Goal: Task Accomplishment & Management: Use online tool/utility

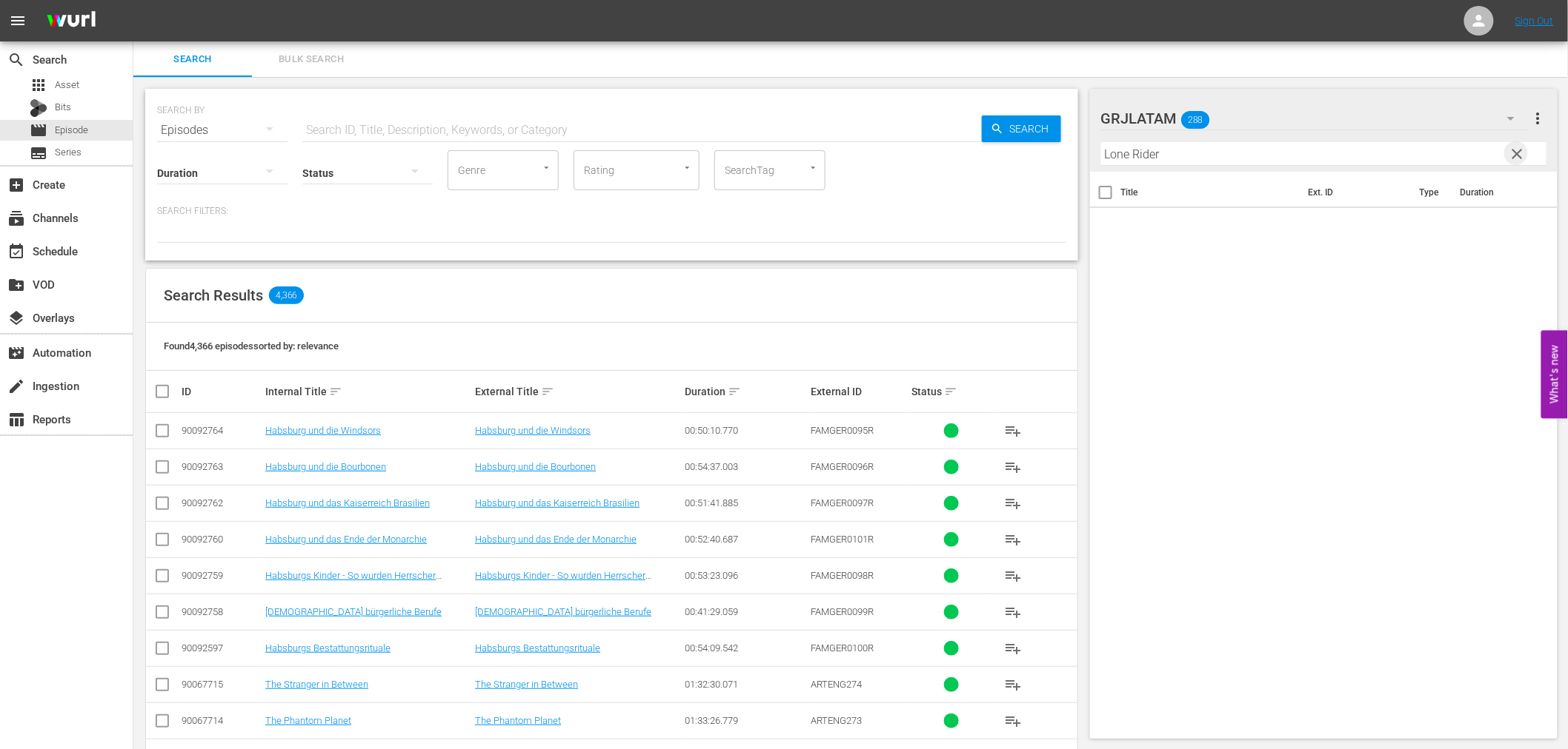
click at [1519, 148] on span "clear" at bounding box center [1516, 154] width 17 height 17
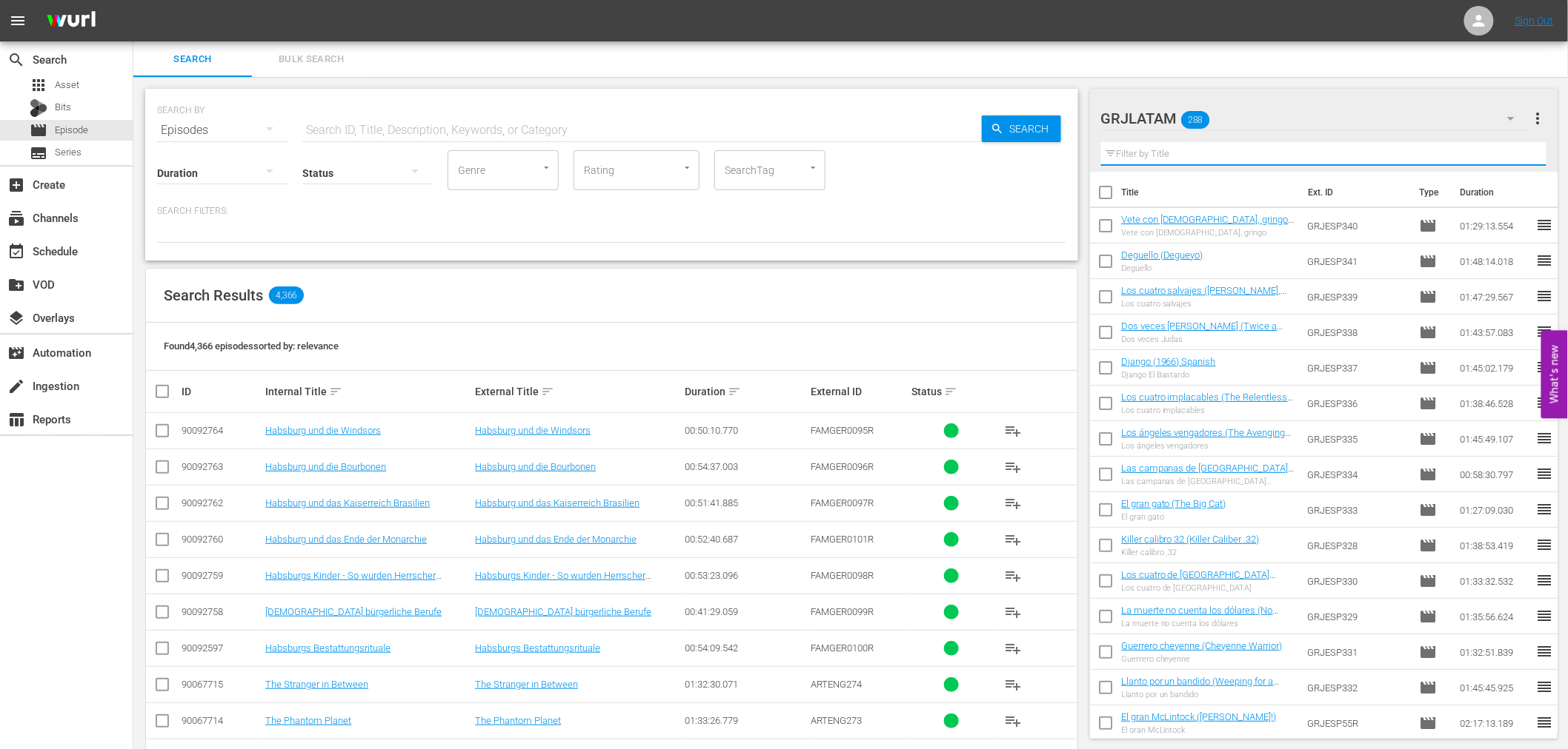
paste input "20.000 dólares por un cadáver"
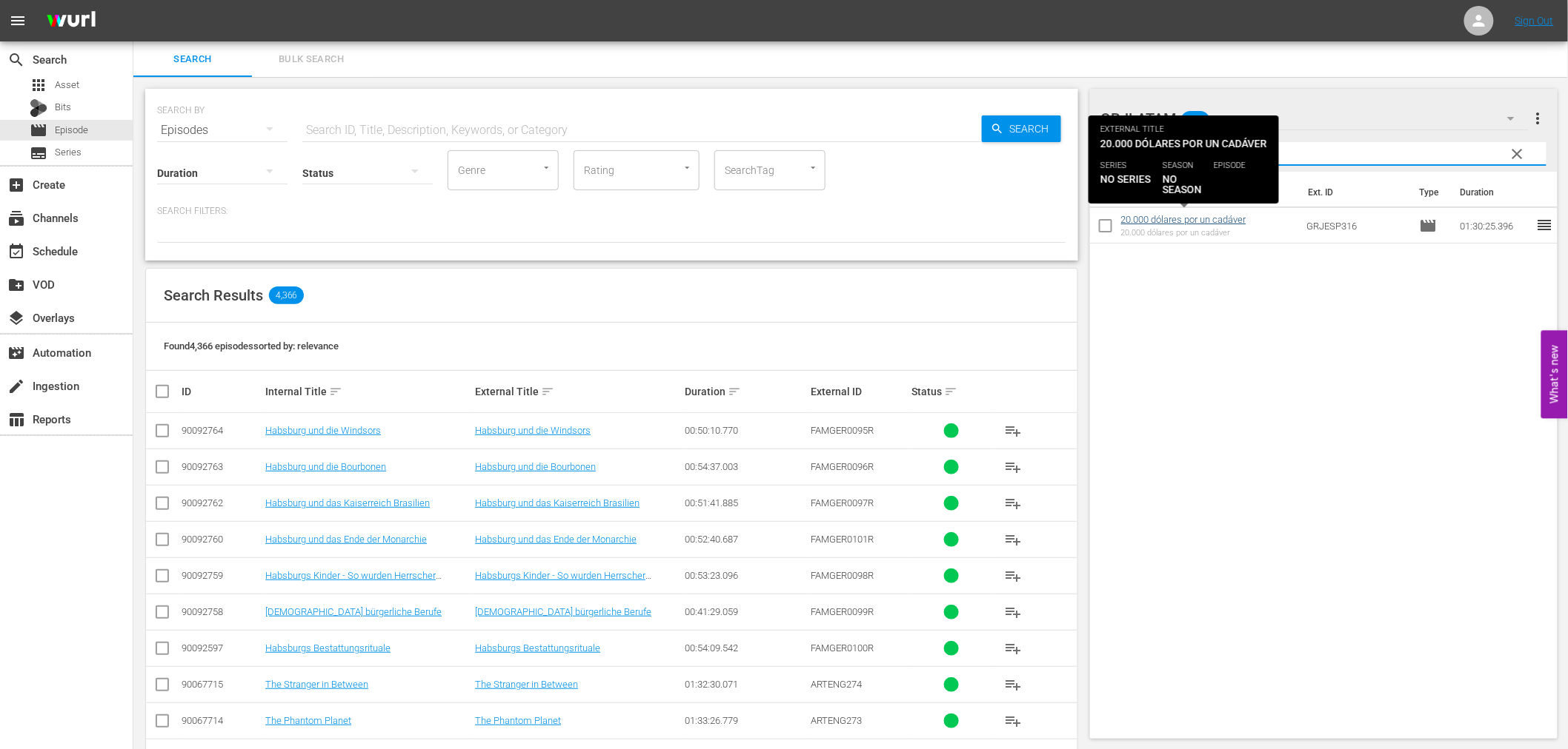
type input "20.000 dólares por un cadáver"
click at [1201, 217] on link "20.000 dólares por un cadáver" at bounding box center [1184, 220] width 125 height 12
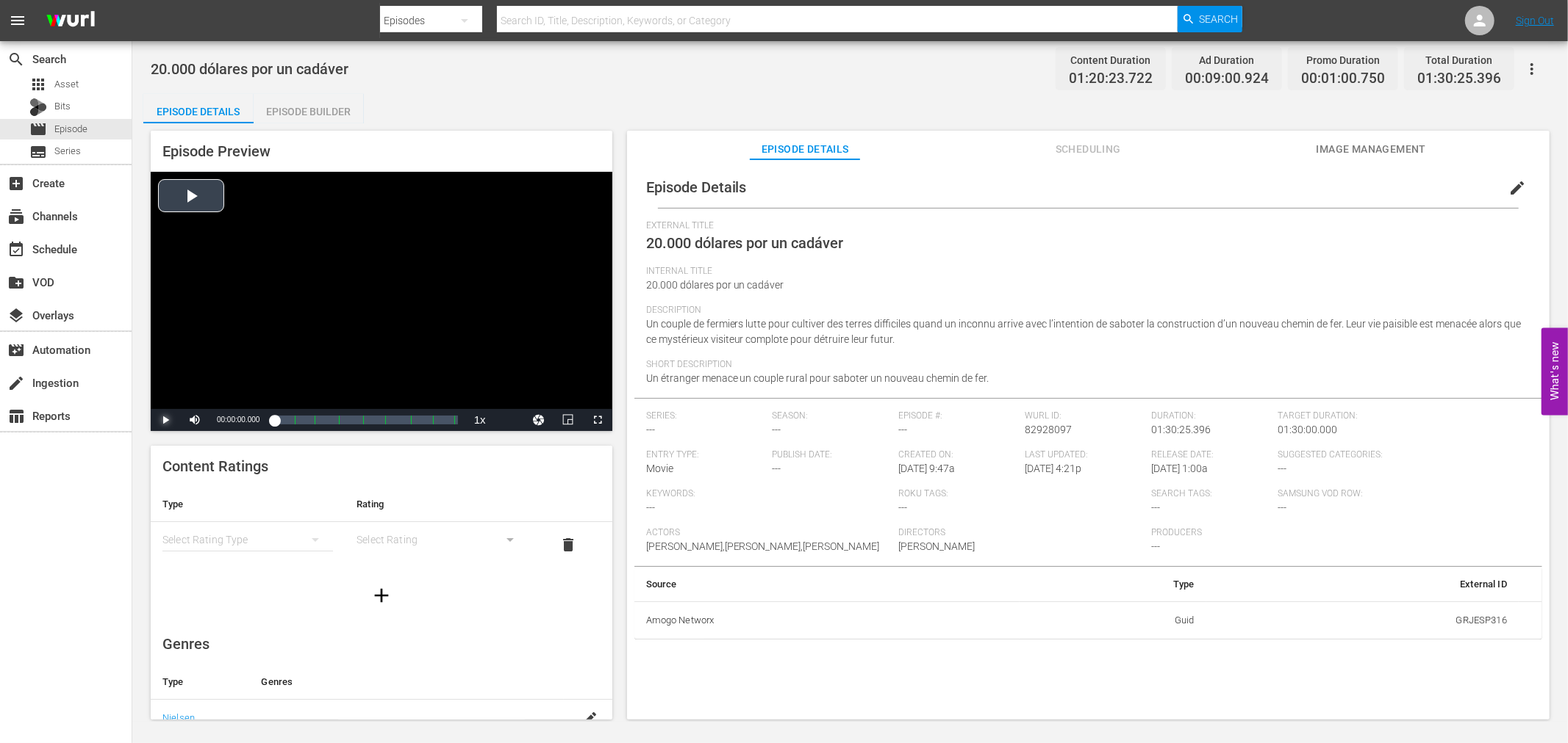
click at [165, 420] on span "Video Player" at bounding box center [165, 420] width 0 height 0
drag, startPoint x: 847, startPoint y: 241, endPoint x: 648, endPoint y: 246, distance: 199.1
click at [648, 246] on div "External Title 20.000 dólares por un cadáver" at bounding box center [1087, 244] width 884 height 46
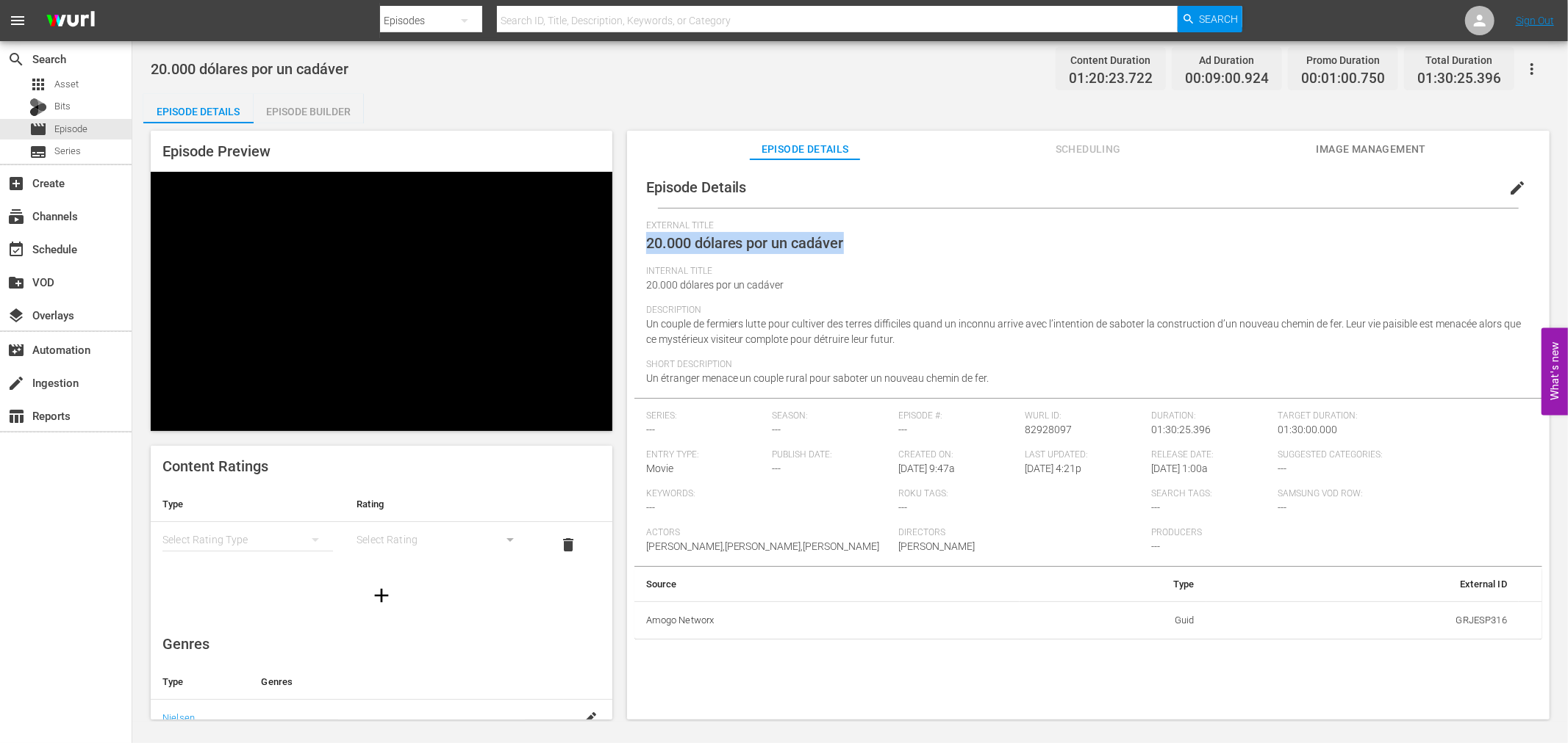
copy span "20.000 dólares por un cadáver"
drag, startPoint x: 290, startPoint y: 418, endPoint x: 306, endPoint y: 420, distance: 16.1
click at [306, 420] on div "Loaded : 1.99% 00:15:54.869 20.000 dólares por un cadáver (2/8) 00:00:00.000 Cu…" at bounding box center [366, 419] width 183 height 14
click at [165, 420] on span "Video Player" at bounding box center [165, 420] width 0 height 0
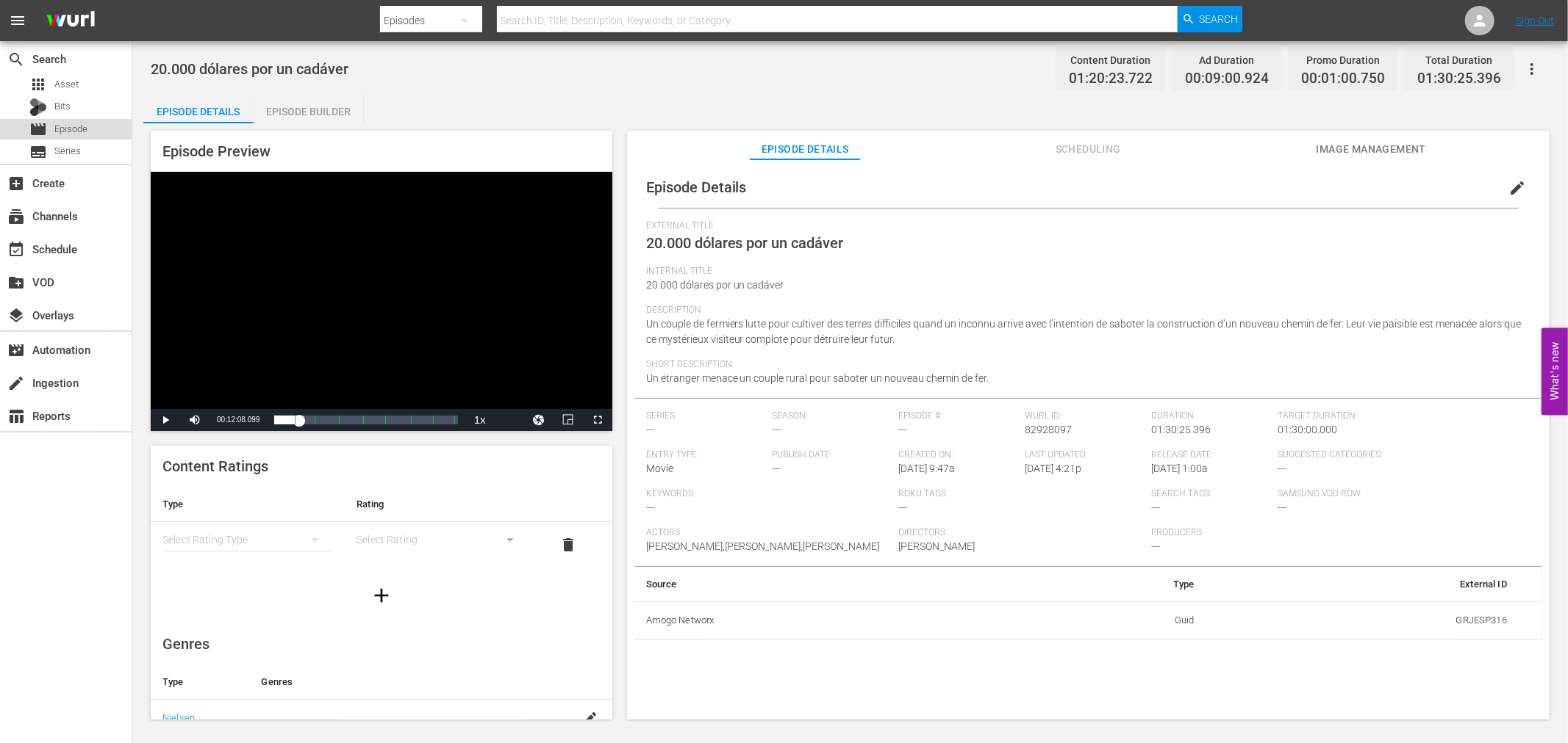
click at [79, 129] on span "Episode" at bounding box center [71, 129] width 33 height 14
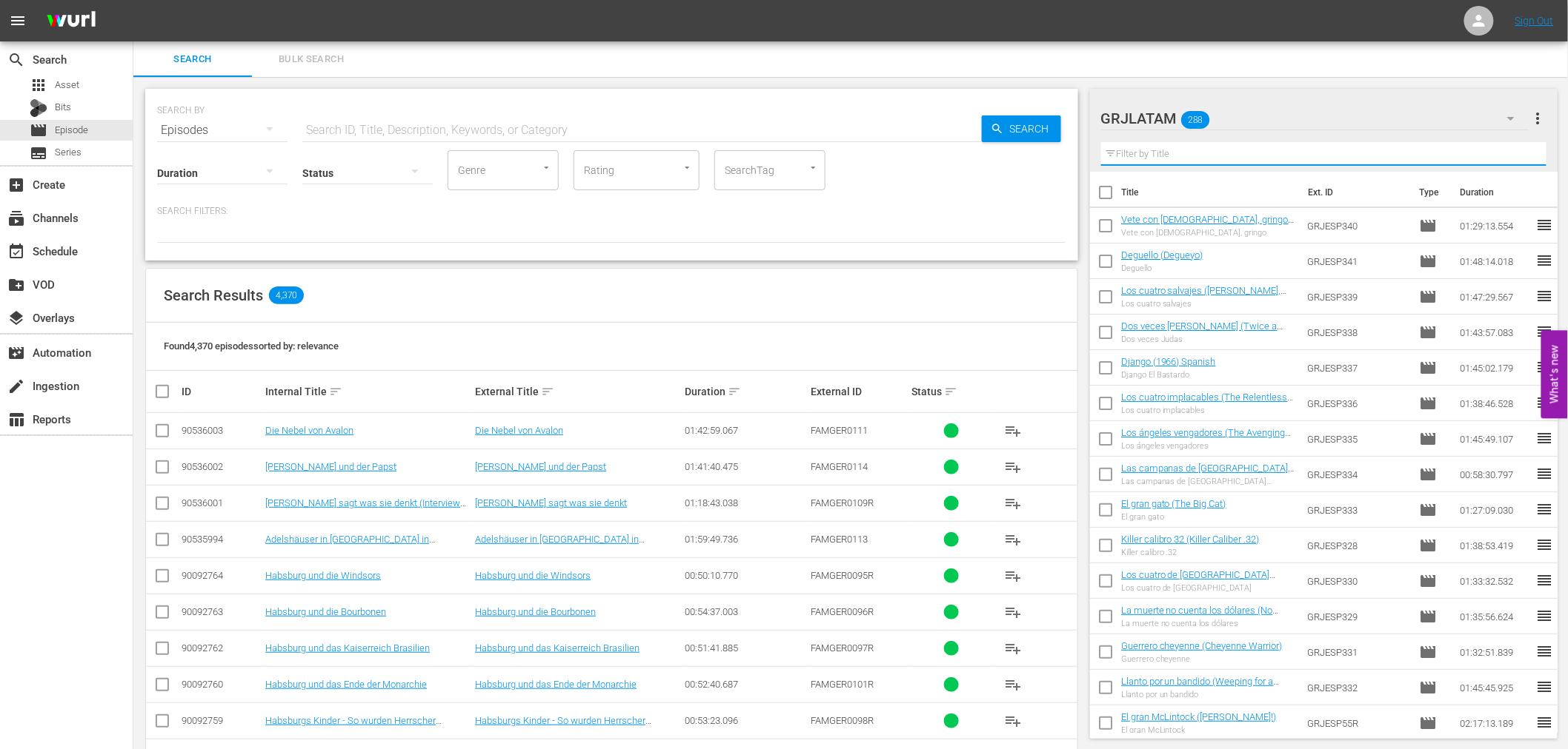
click at [1137, 150] on input "text" at bounding box center [1323, 154] width 446 height 24
paste input "20.000 dólares por un cadáver"
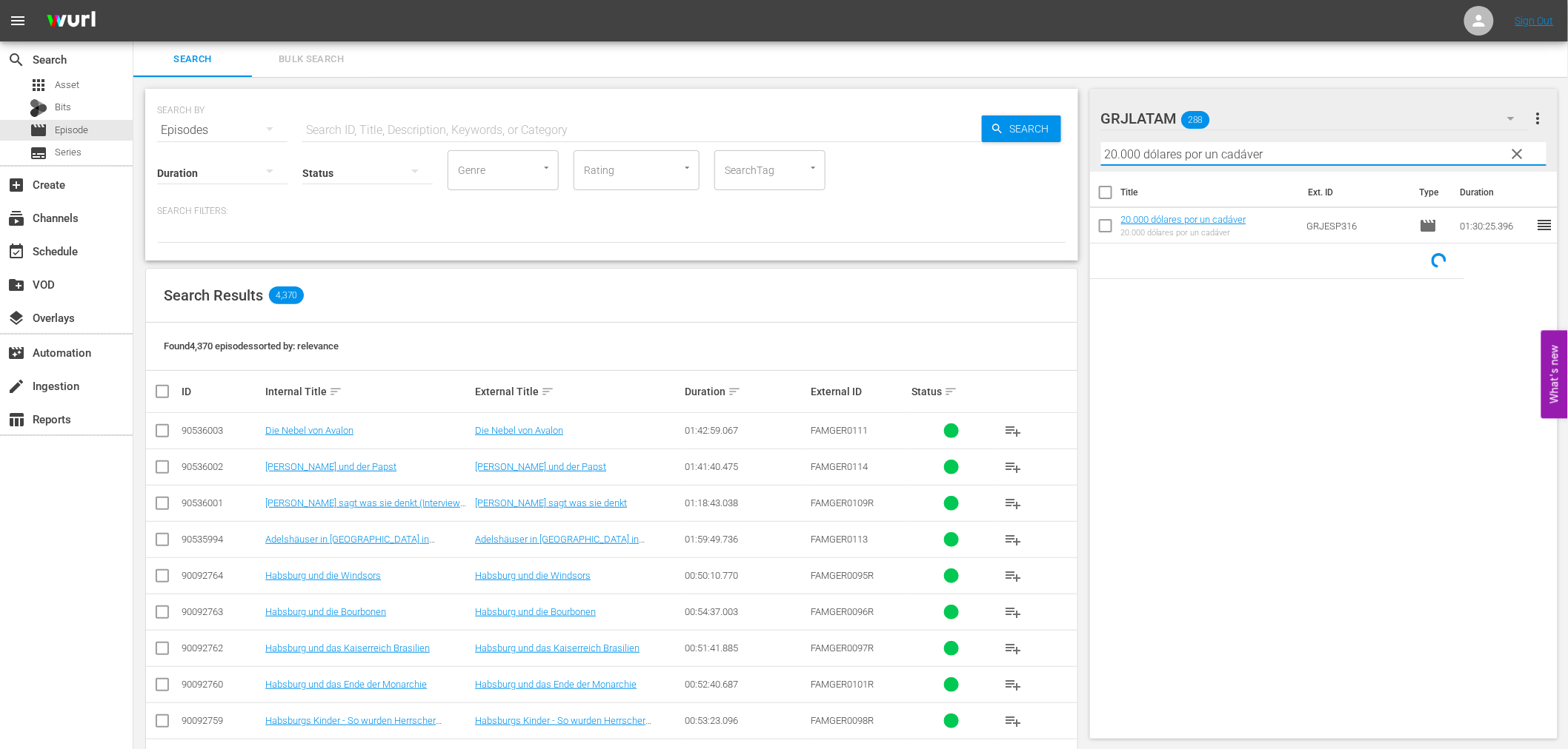
type input "20.000 dólares por un cadáver"
click at [401, 127] on input "text" at bounding box center [641, 130] width 679 height 36
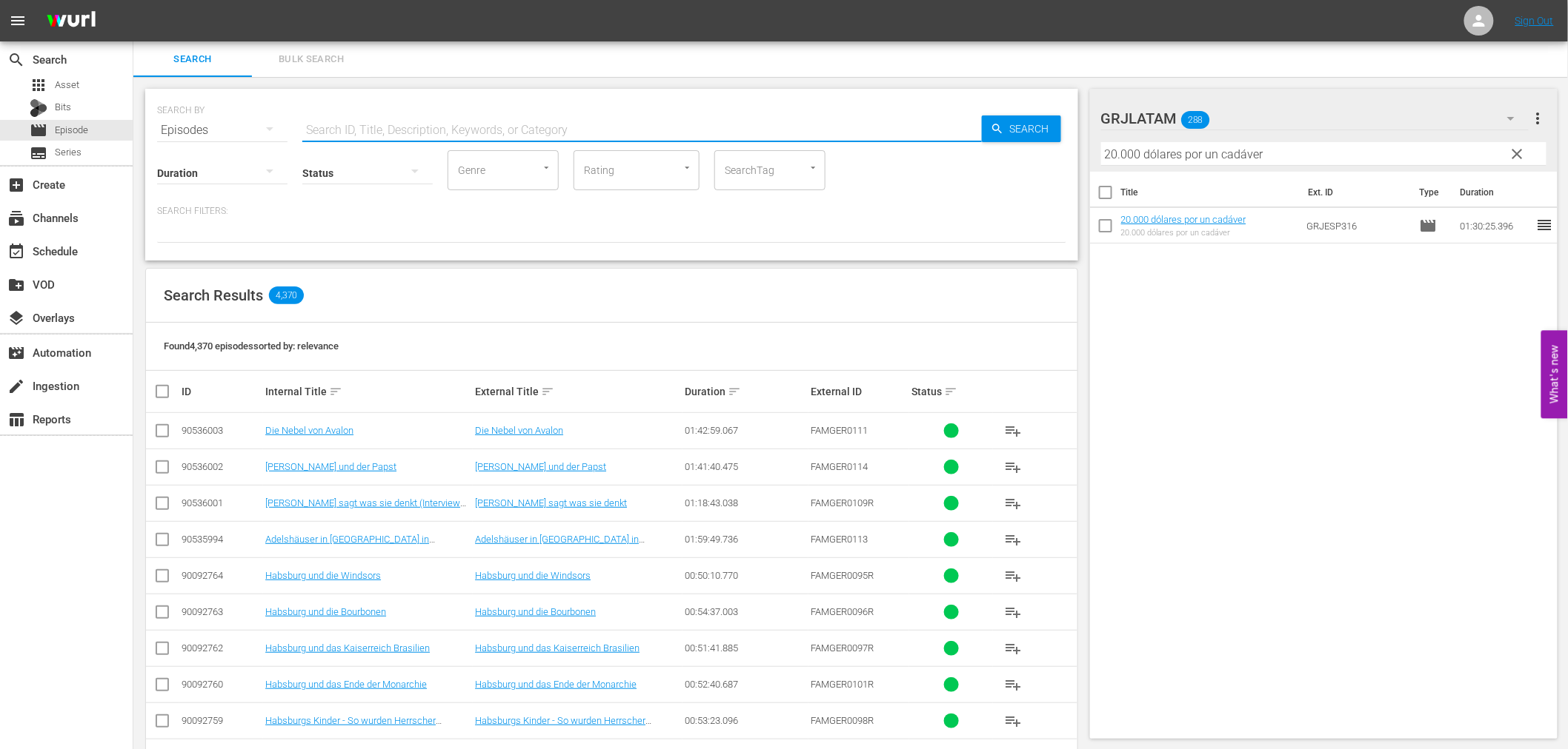
paste input "[PERSON_NAME]"
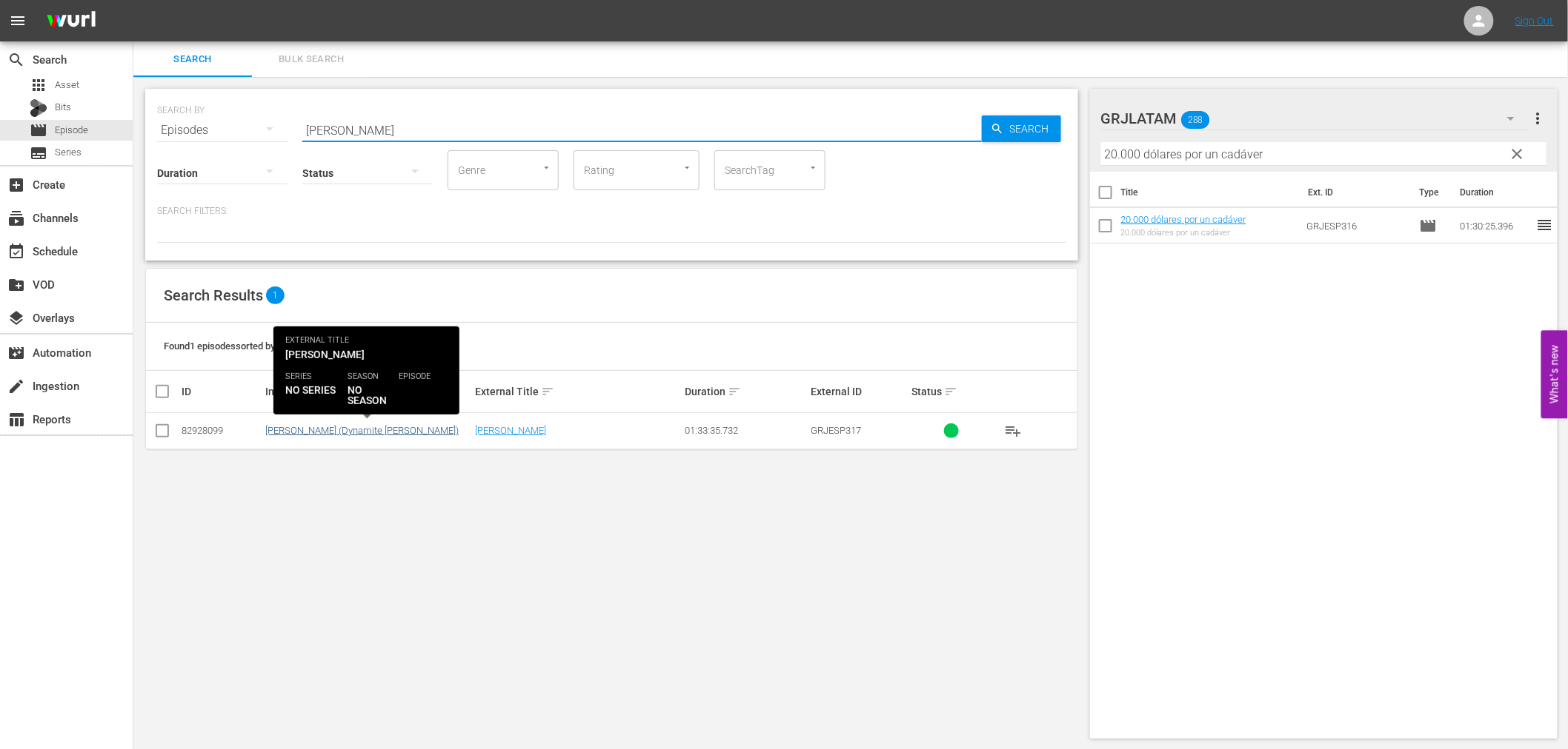
type input "[PERSON_NAME]"
click at [379, 428] on link "[PERSON_NAME] (Dynamite [PERSON_NAME])" at bounding box center [361, 430] width 194 height 12
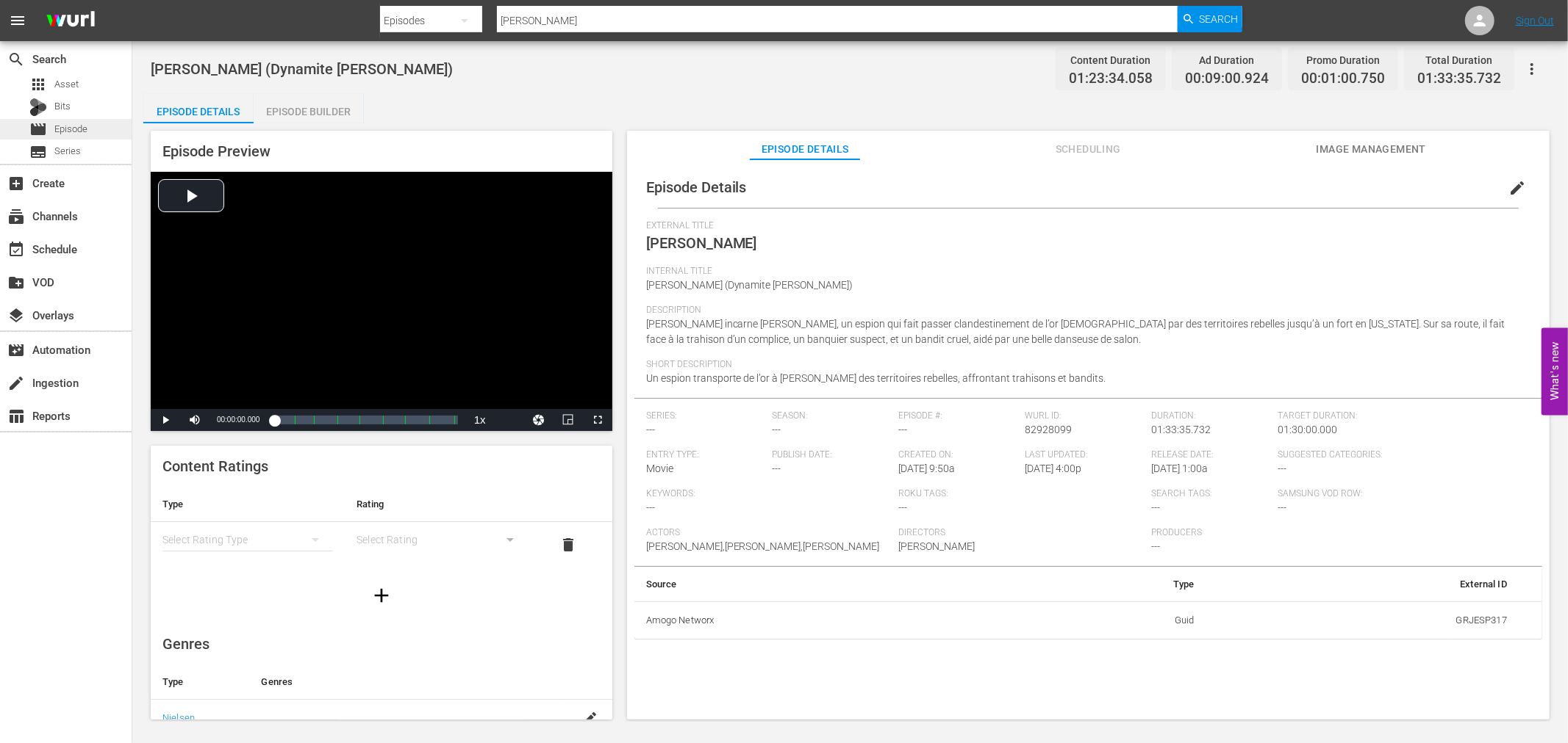
click at [61, 136] on span "Episode" at bounding box center [71, 129] width 33 height 14
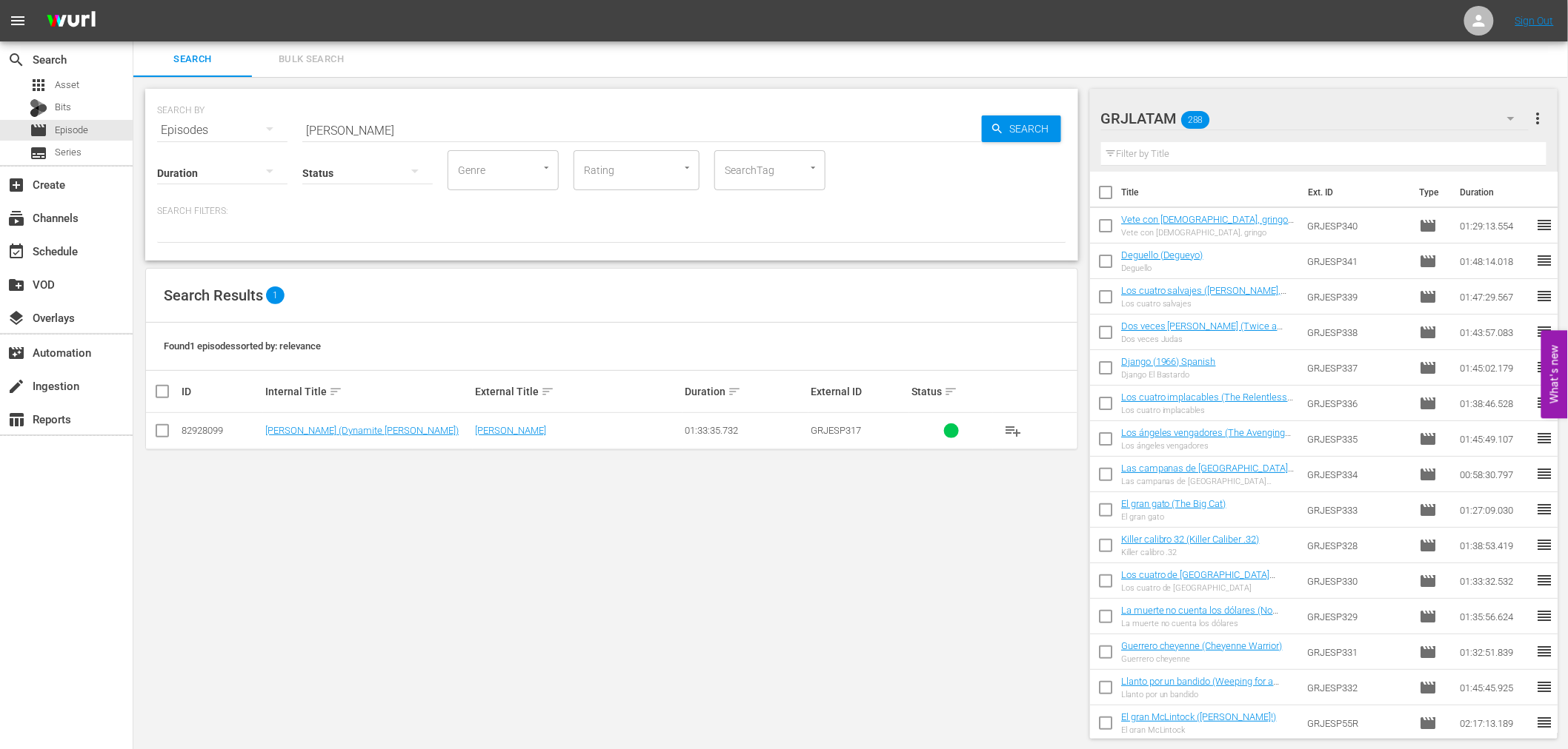
click at [1147, 154] on input "text" at bounding box center [1323, 154] width 446 height 24
paste input "[PERSON_NAME]"
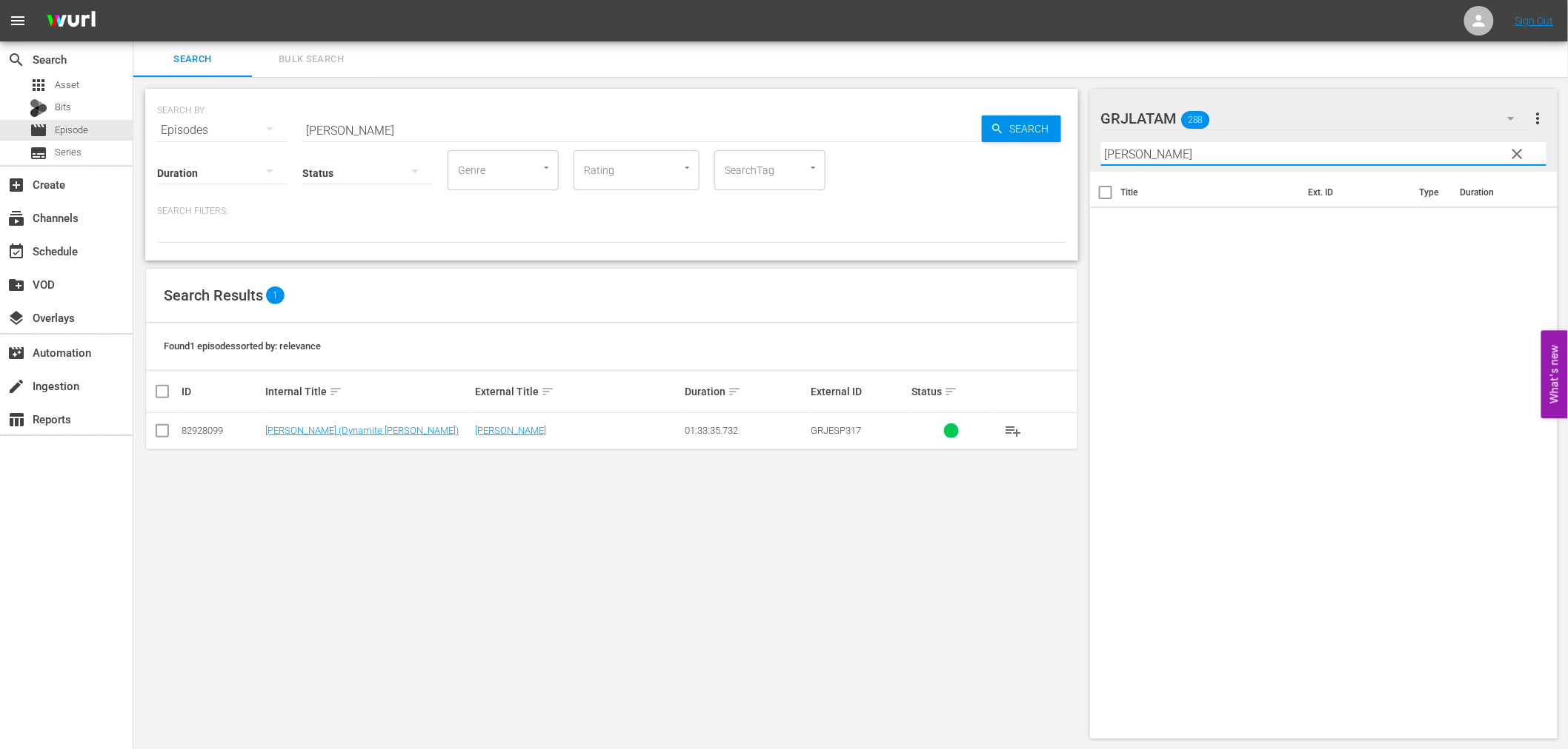
type input "[PERSON_NAME]"
click at [1510, 112] on icon "button" at bounding box center [1510, 118] width 17 height 17
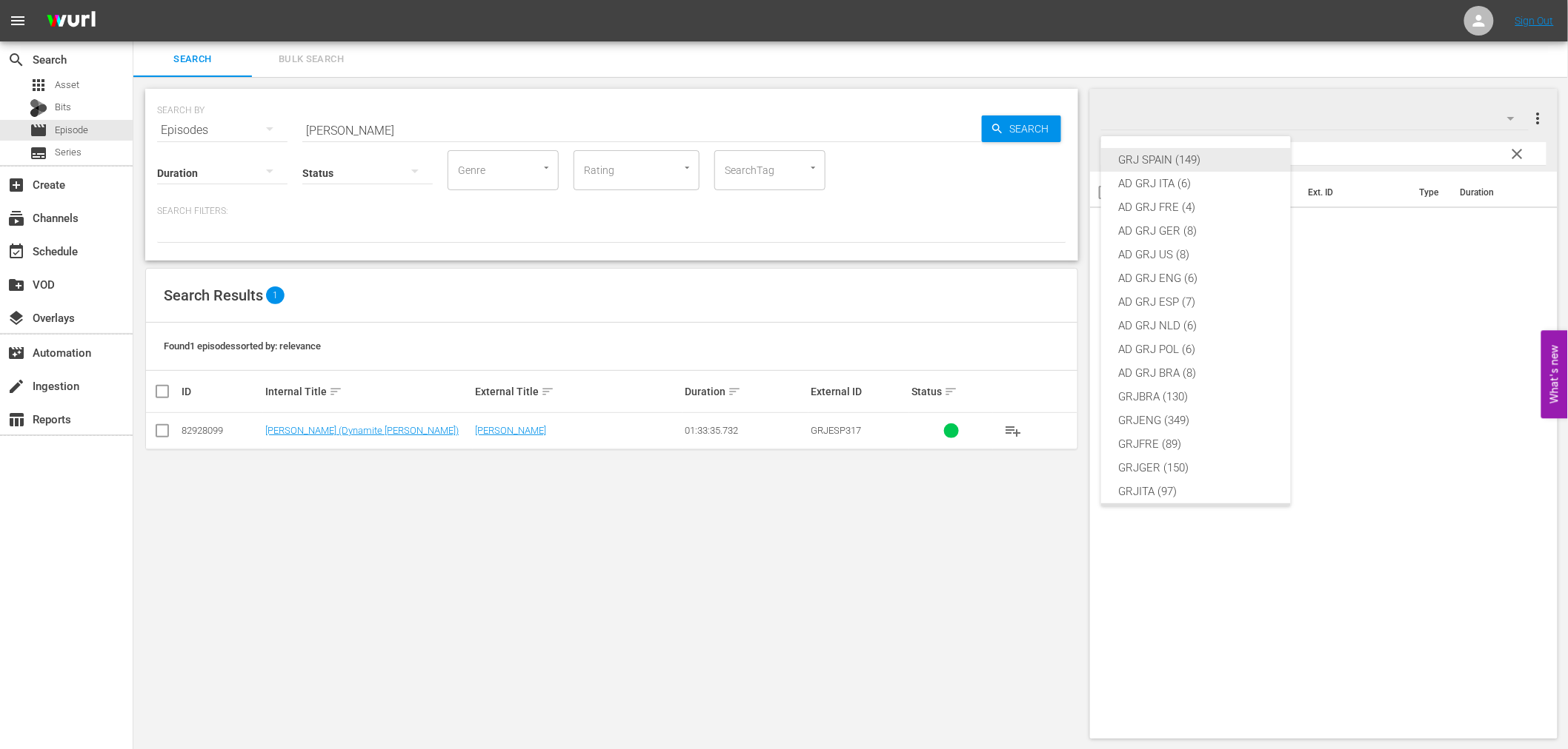
click at [1170, 162] on div "GRJ SPAIN (149)" at bounding box center [1195, 160] width 154 height 24
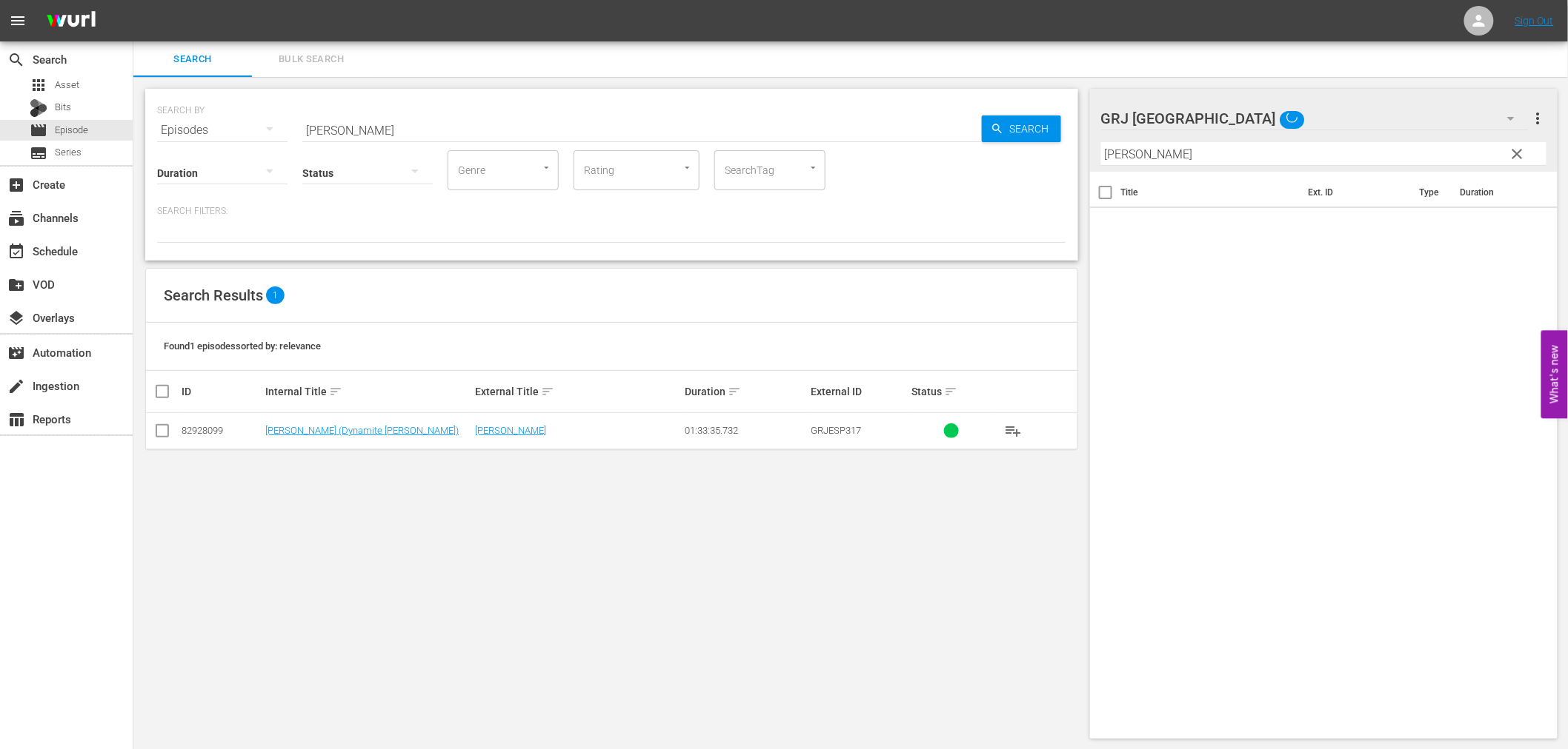
scroll to position [12, 0]
click at [487, 426] on link "[PERSON_NAME]" at bounding box center [510, 430] width 71 height 12
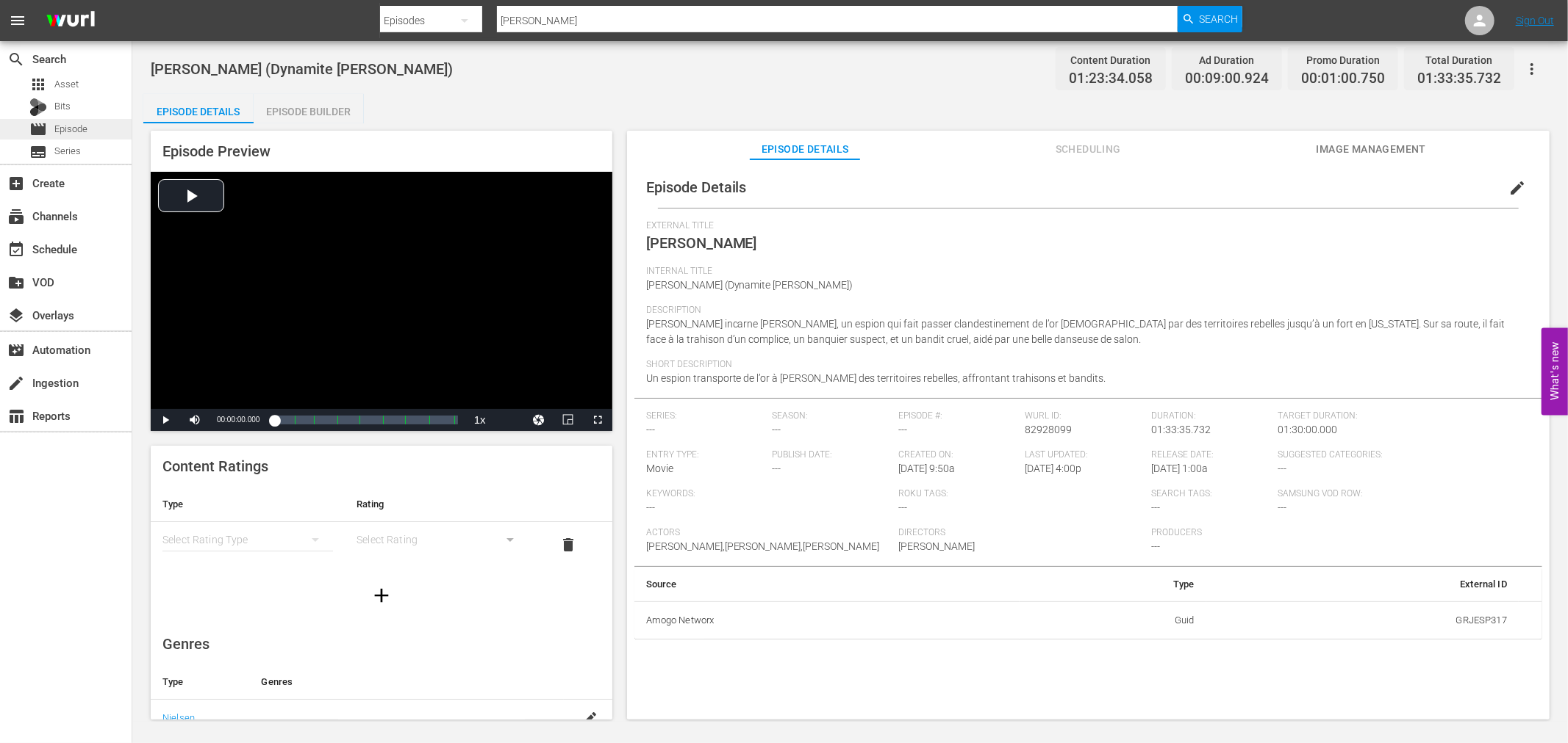
click at [65, 126] on span "Episode" at bounding box center [71, 129] width 33 height 14
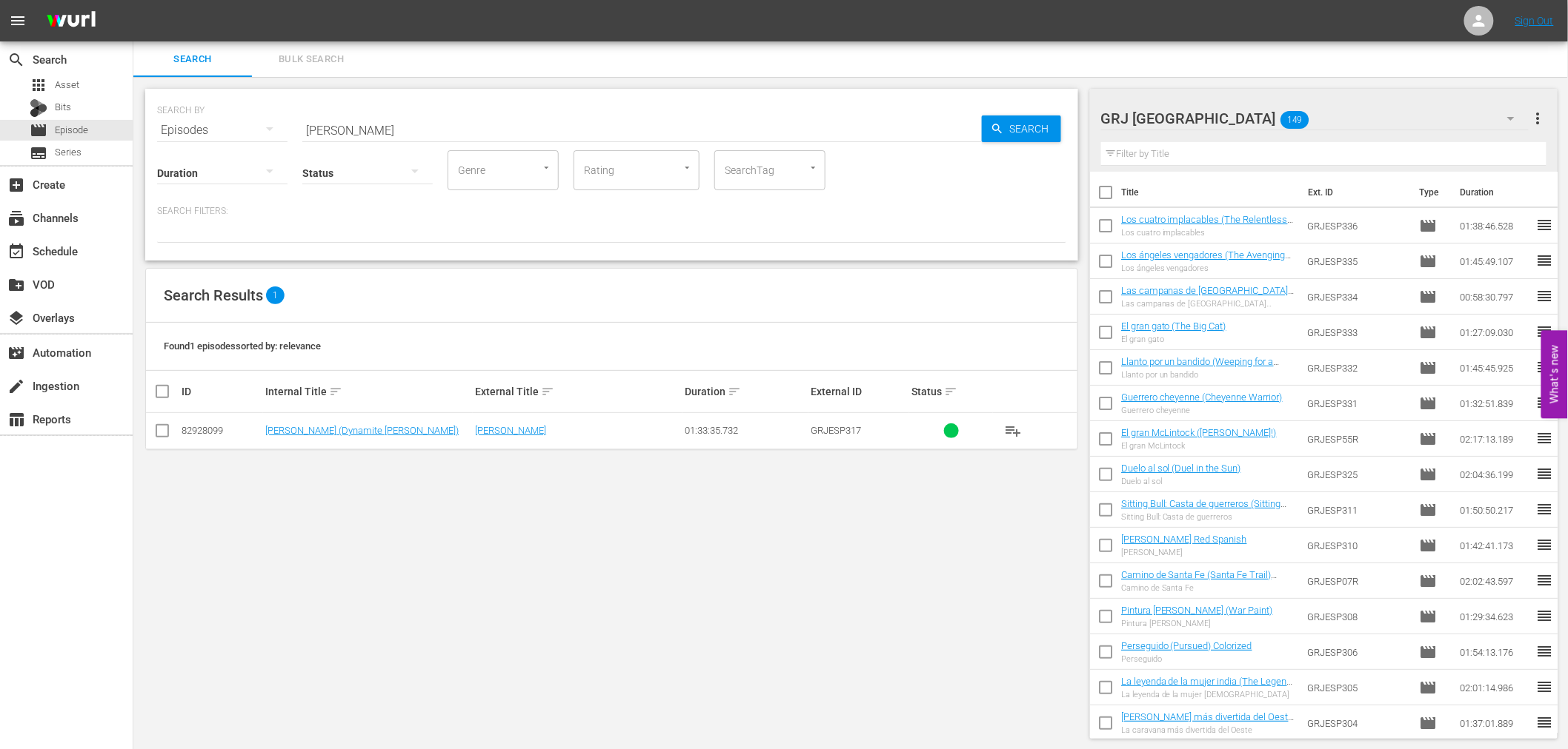
click at [1506, 117] on icon "button" at bounding box center [1510, 118] width 17 height 17
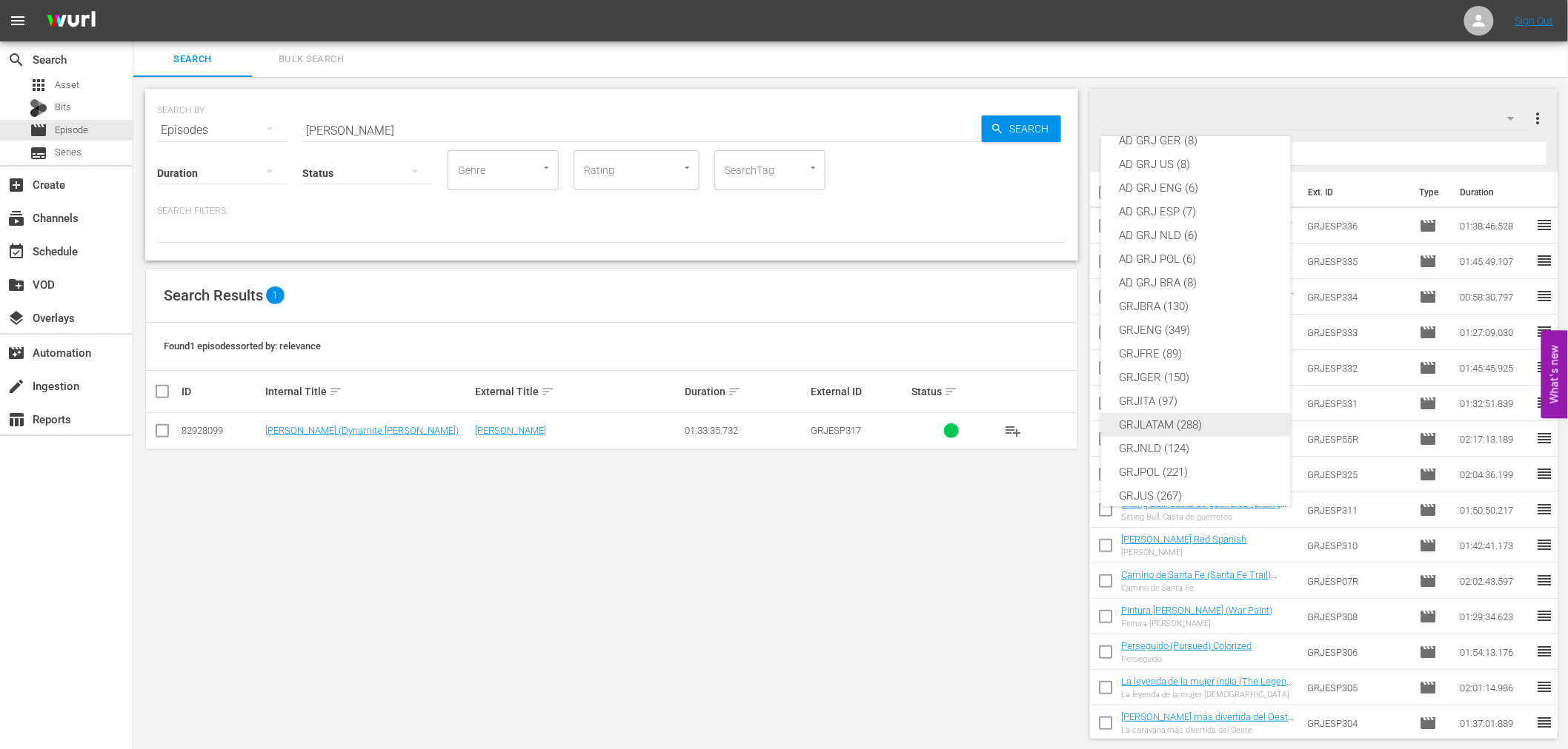
click at [1192, 425] on div "GRJLATAM (288)" at bounding box center [1195, 425] width 154 height 24
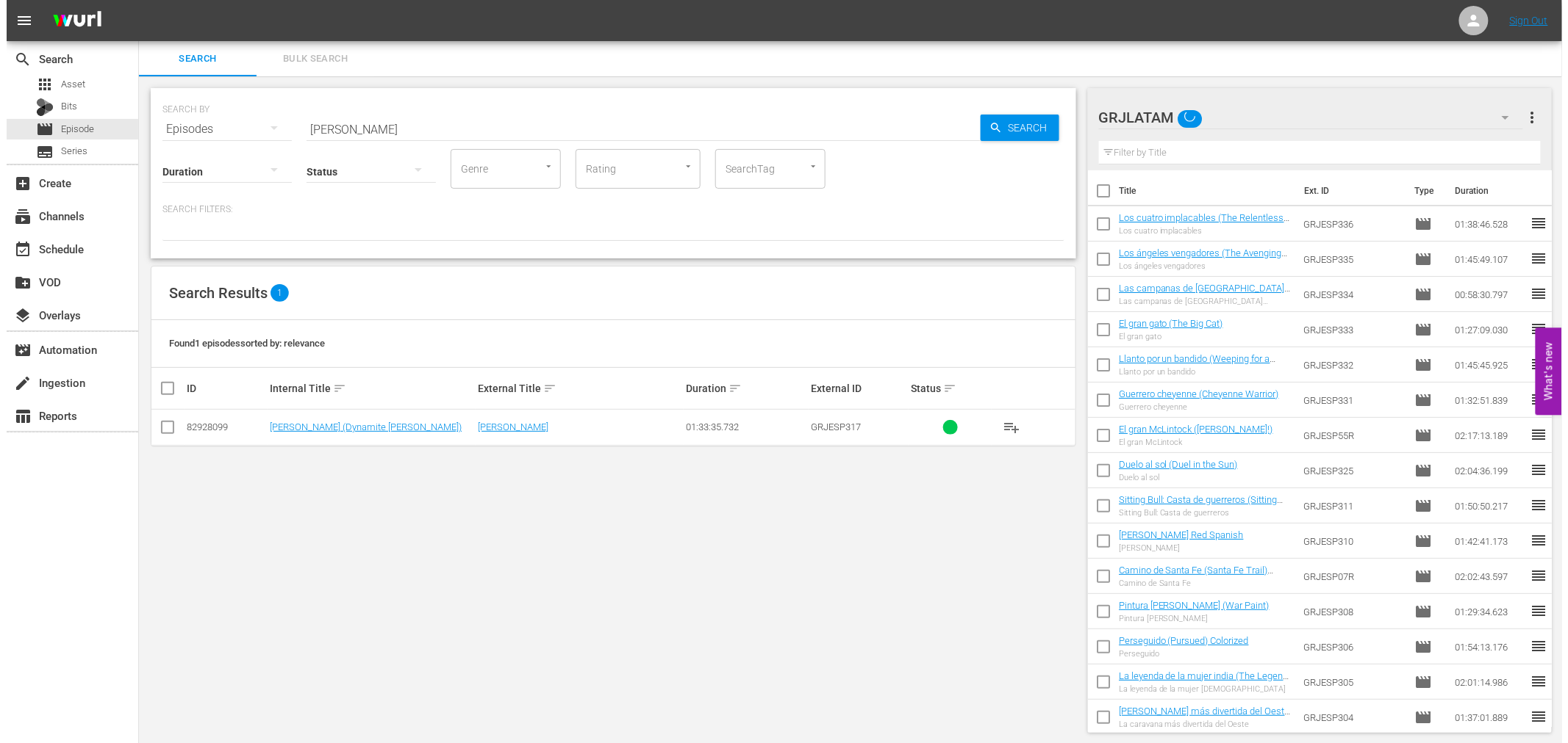
scroll to position [20, 0]
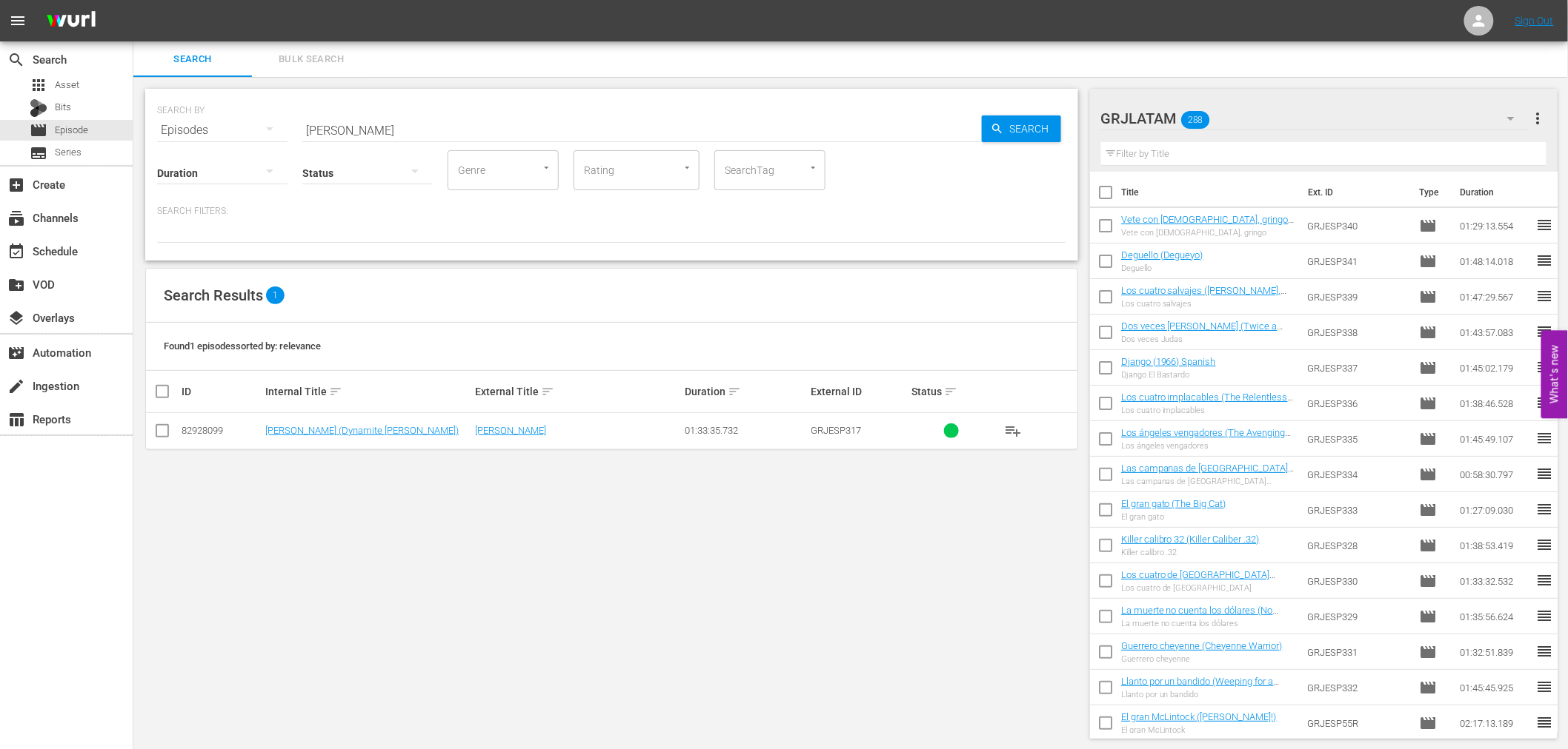
click at [1169, 151] on input "text" at bounding box center [1323, 154] width 446 height 24
paste input "[PERSON_NAME]"
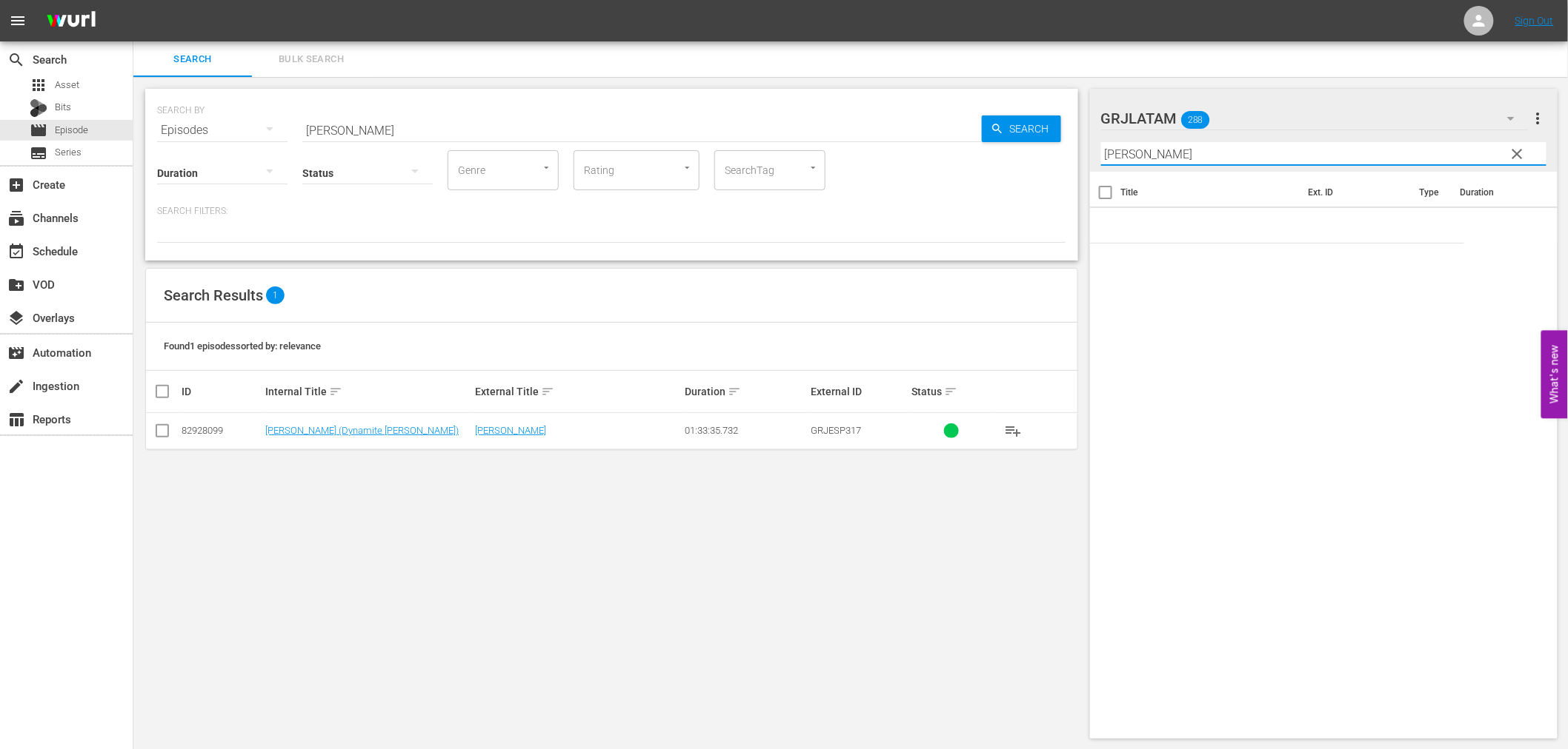
type input "[PERSON_NAME]"
click at [1521, 154] on span "clear" at bounding box center [1516, 154] width 17 height 17
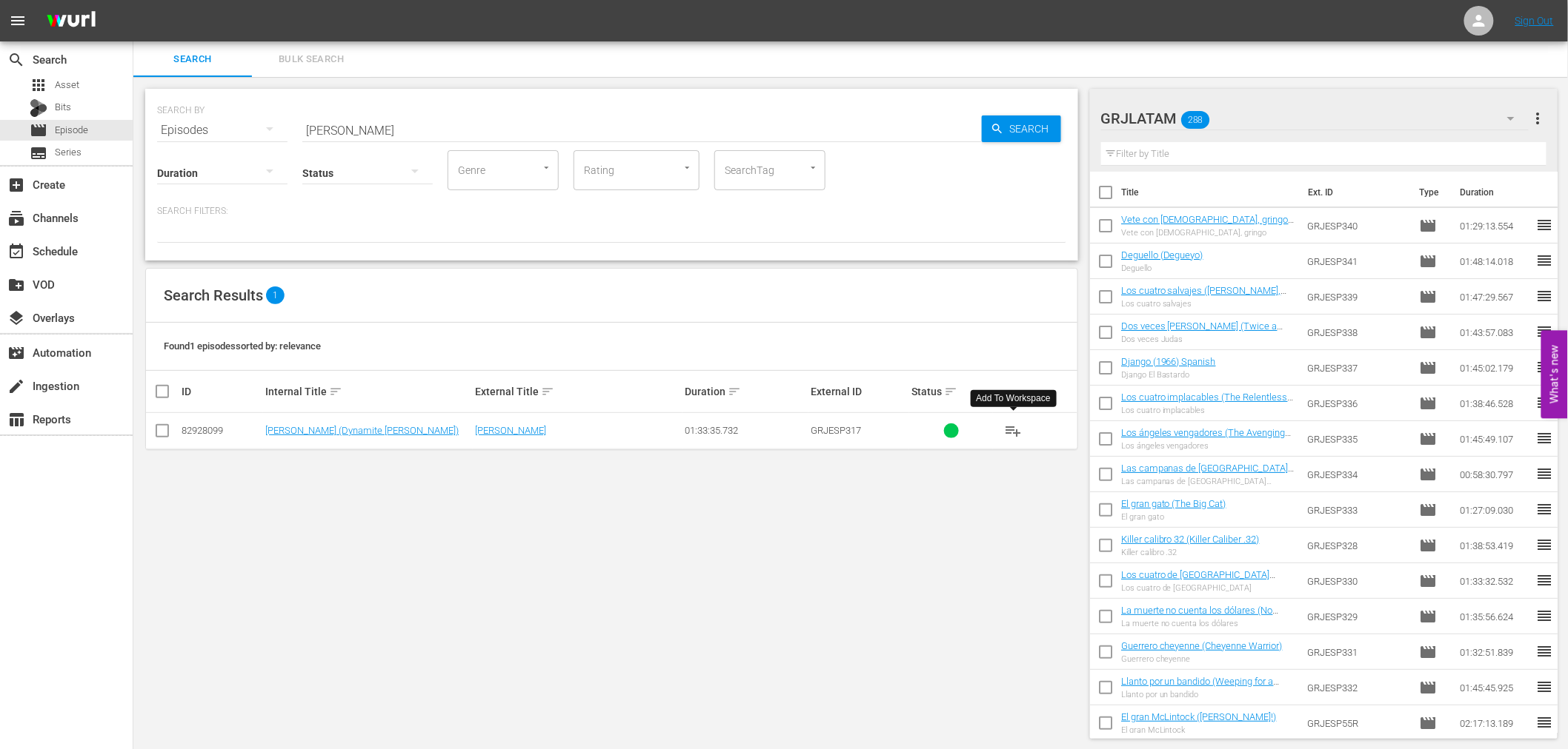
click at [1007, 427] on span "playlist_add" at bounding box center [1012, 430] width 17 height 17
click at [1546, 64] on div "Search Bulk Search" at bounding box center [849, 59] width 1434 height 36
click at [1188, 150] on input "text" at bounding box center [1323, 154] width 446 height 24
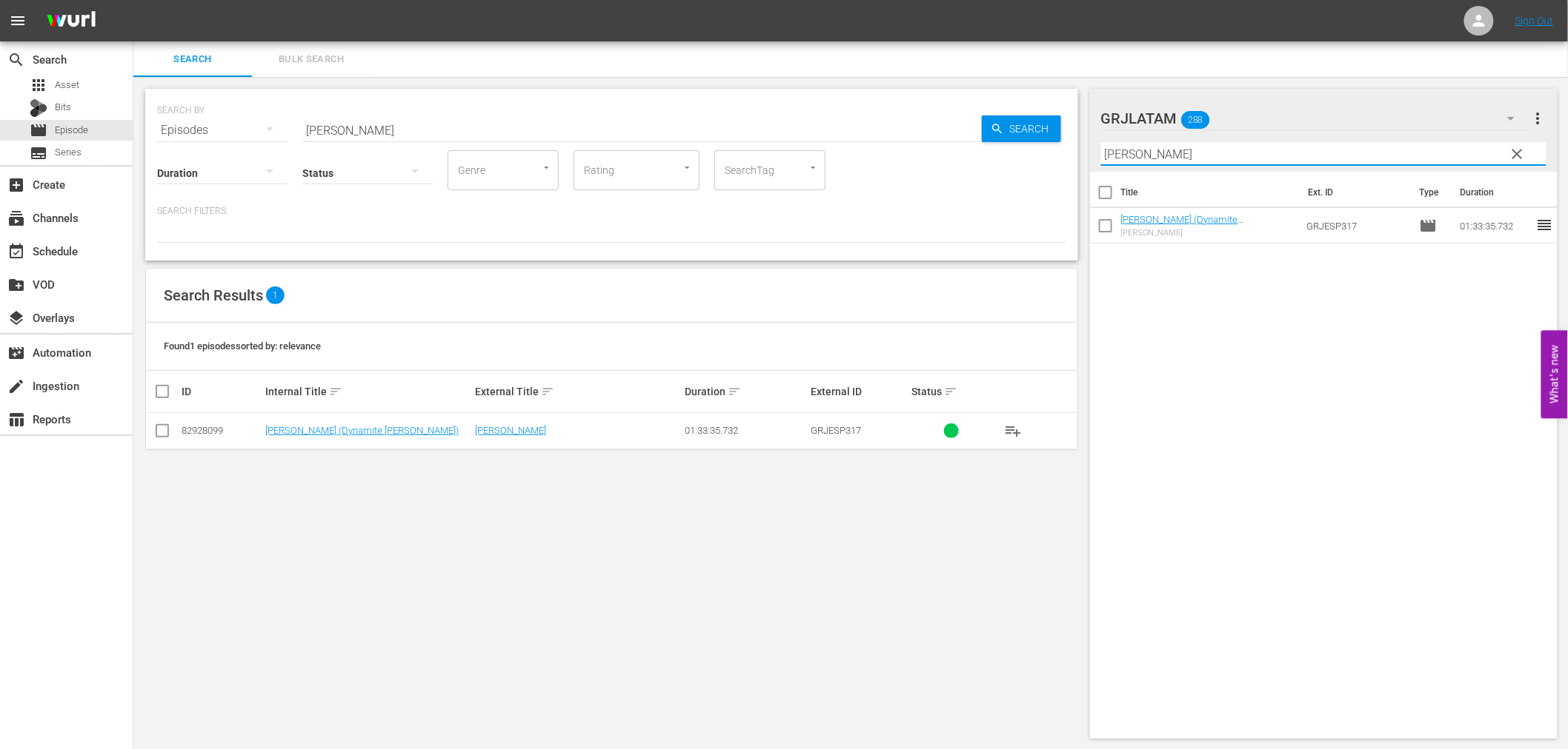
click at [1166, 152] on input "[PERSON_NAME]" at bounding box center [1323, 154] width 446 height 24
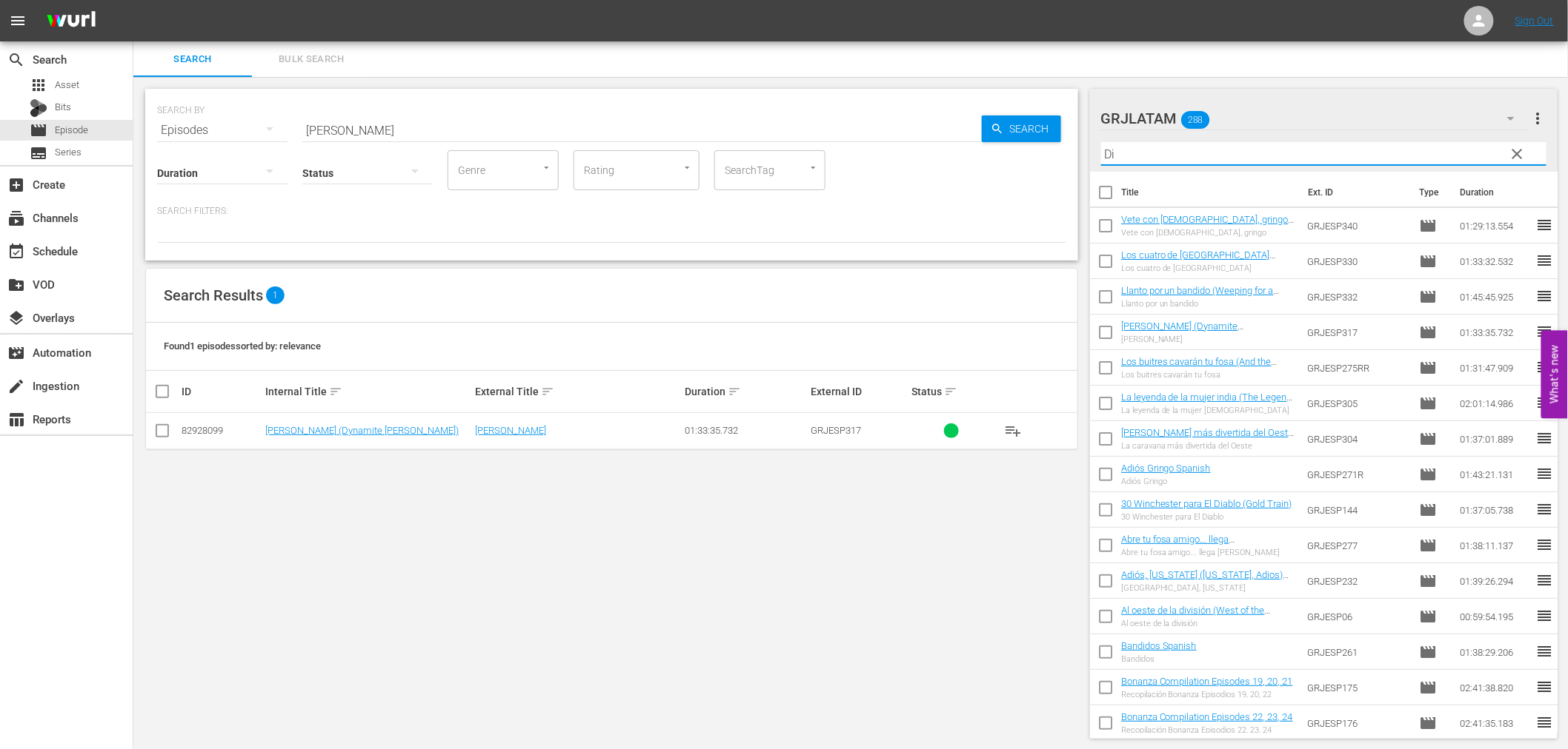
type input "D"
paste input "[PERSON_NAME]"
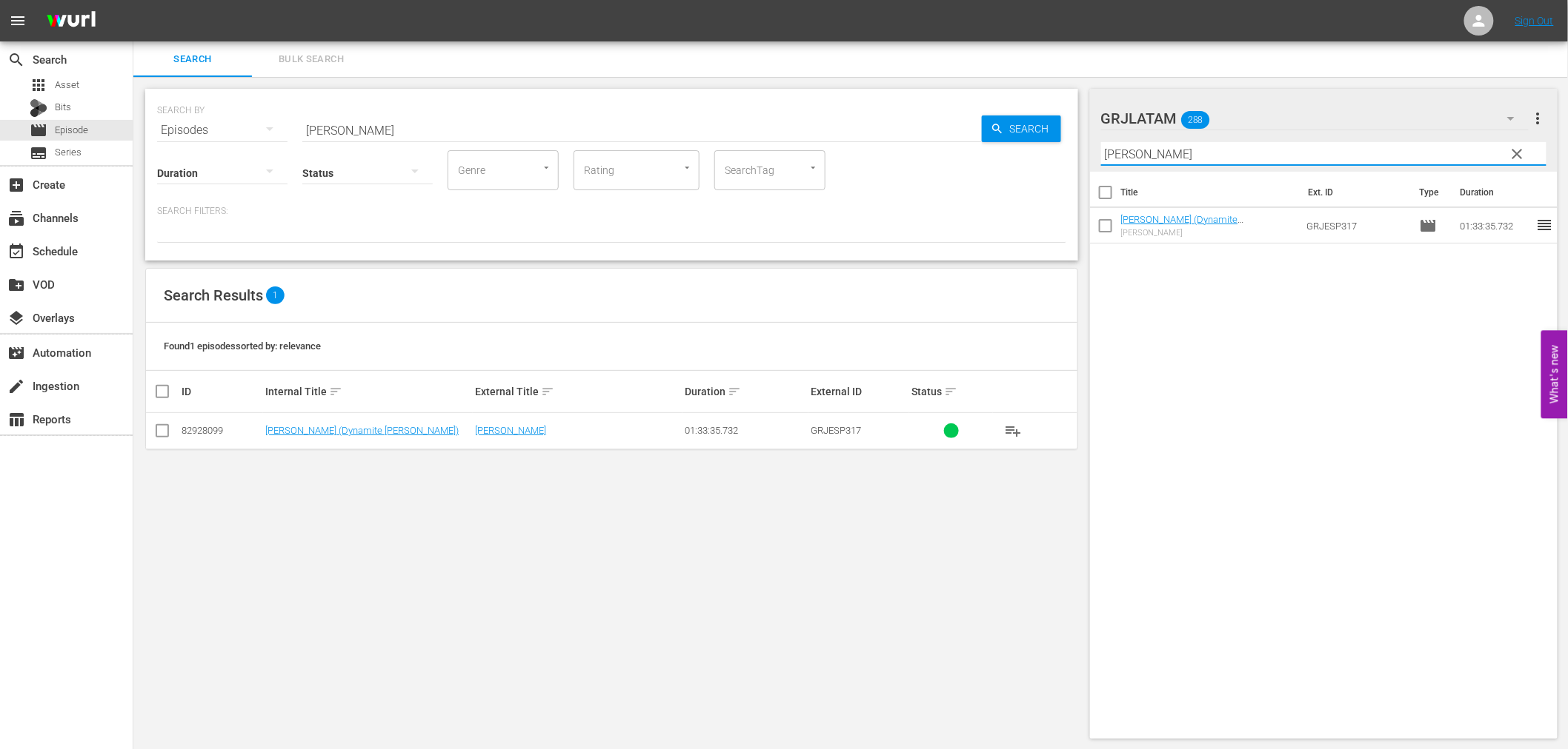
type input "[PERSON_NAME]"
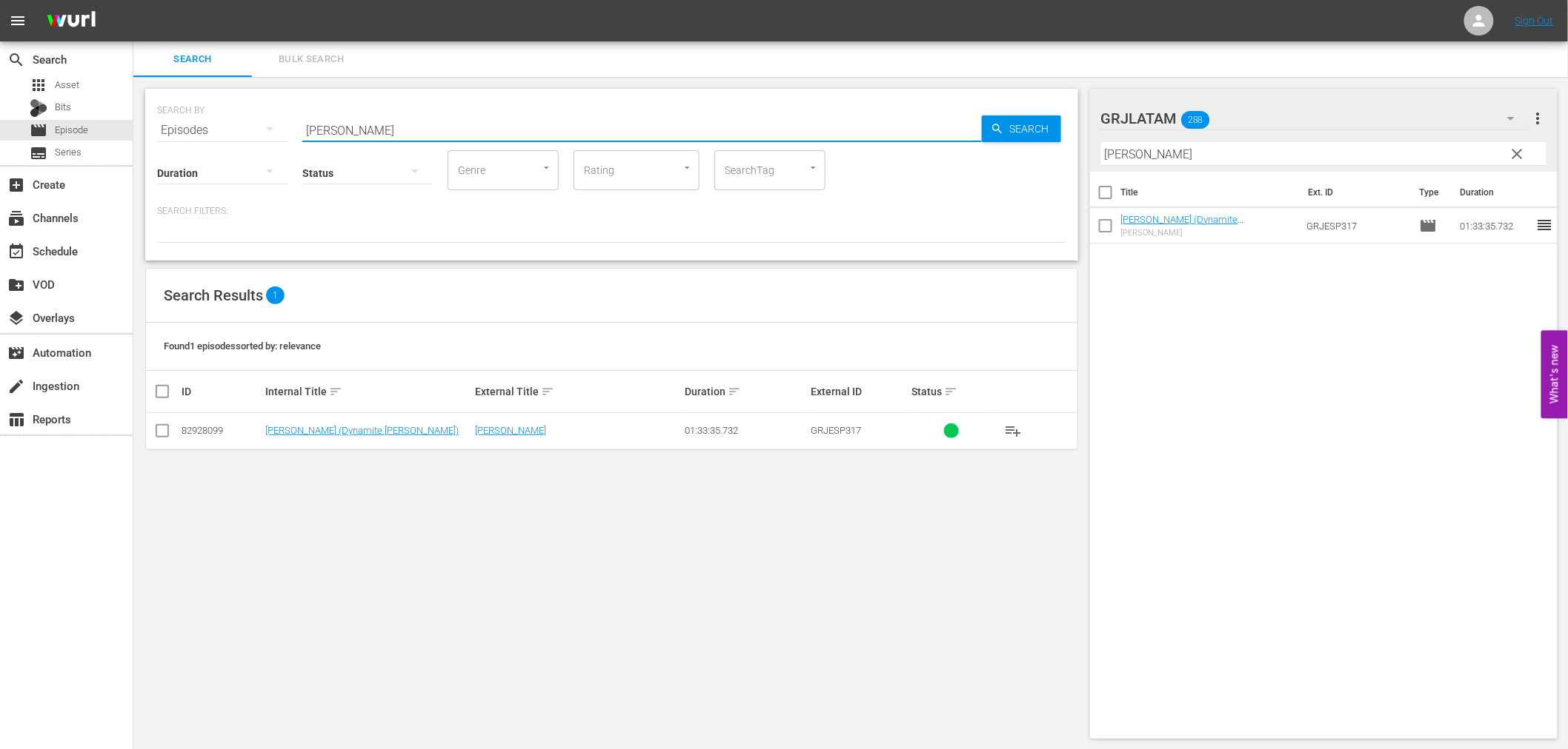
drag, startPoint x: 391, startPoint y: 124, endPoint x: 301, endPoint y: 130, distance: 90.2
click at [301, 130] on div "SEARCH BY Search By Episodes Search ID, Title, Description, Keywords, or Catego…" at bounding box center [612, 120] width 909 height 53
paste input "[PERSON_NAME] l'implacabile"
type input "[PERSON_NAME] l'implacabile"
drag, startPoint x: 432, startPoint y: 123, endPoint x: 301, endPoint y: 129, distance: 131.1
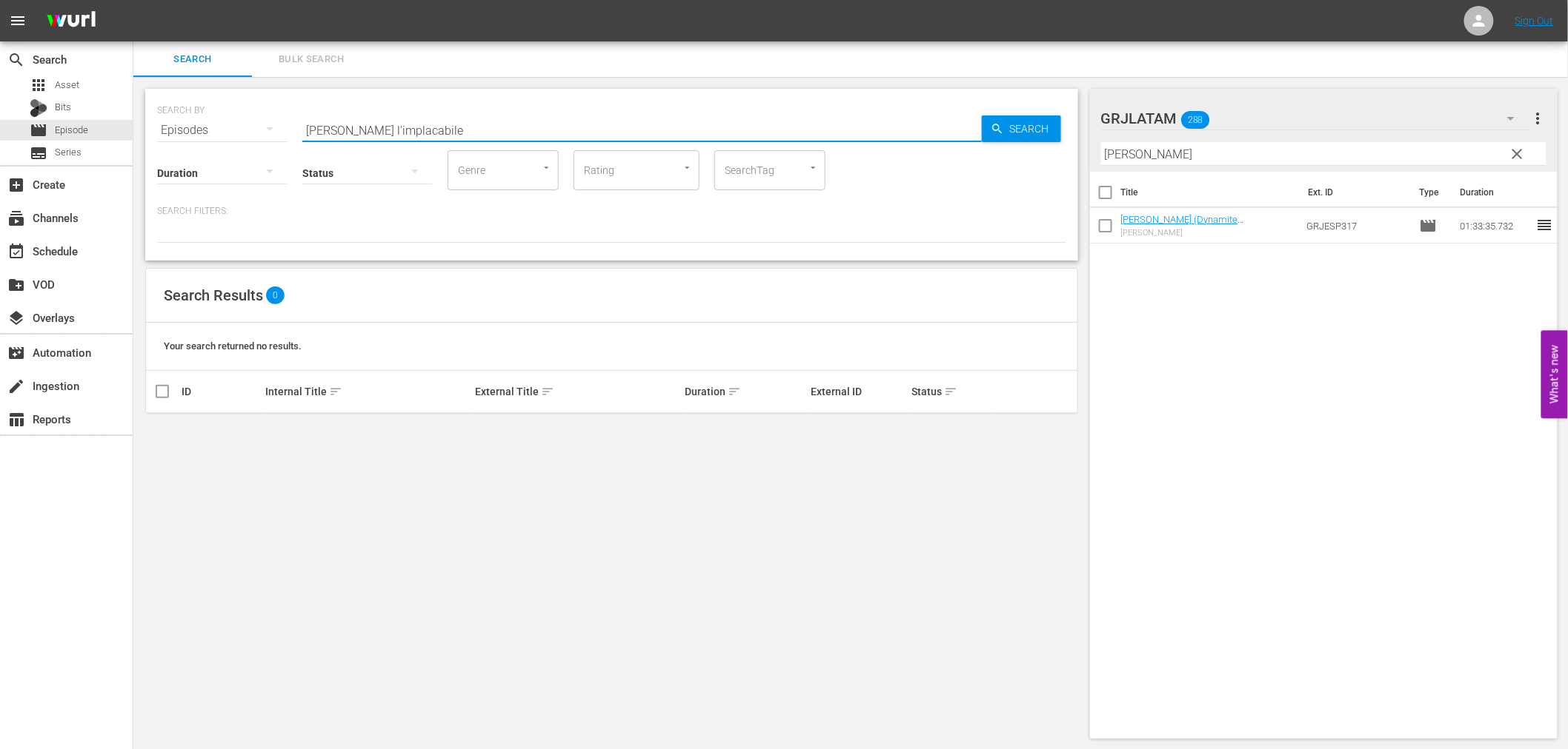
click at [301, 129] on div "SEARCH BY Search By Episodes Search ID, Title, Description, Keywords, or Catego…" at bounding box center [612, 120] width 909 height 53
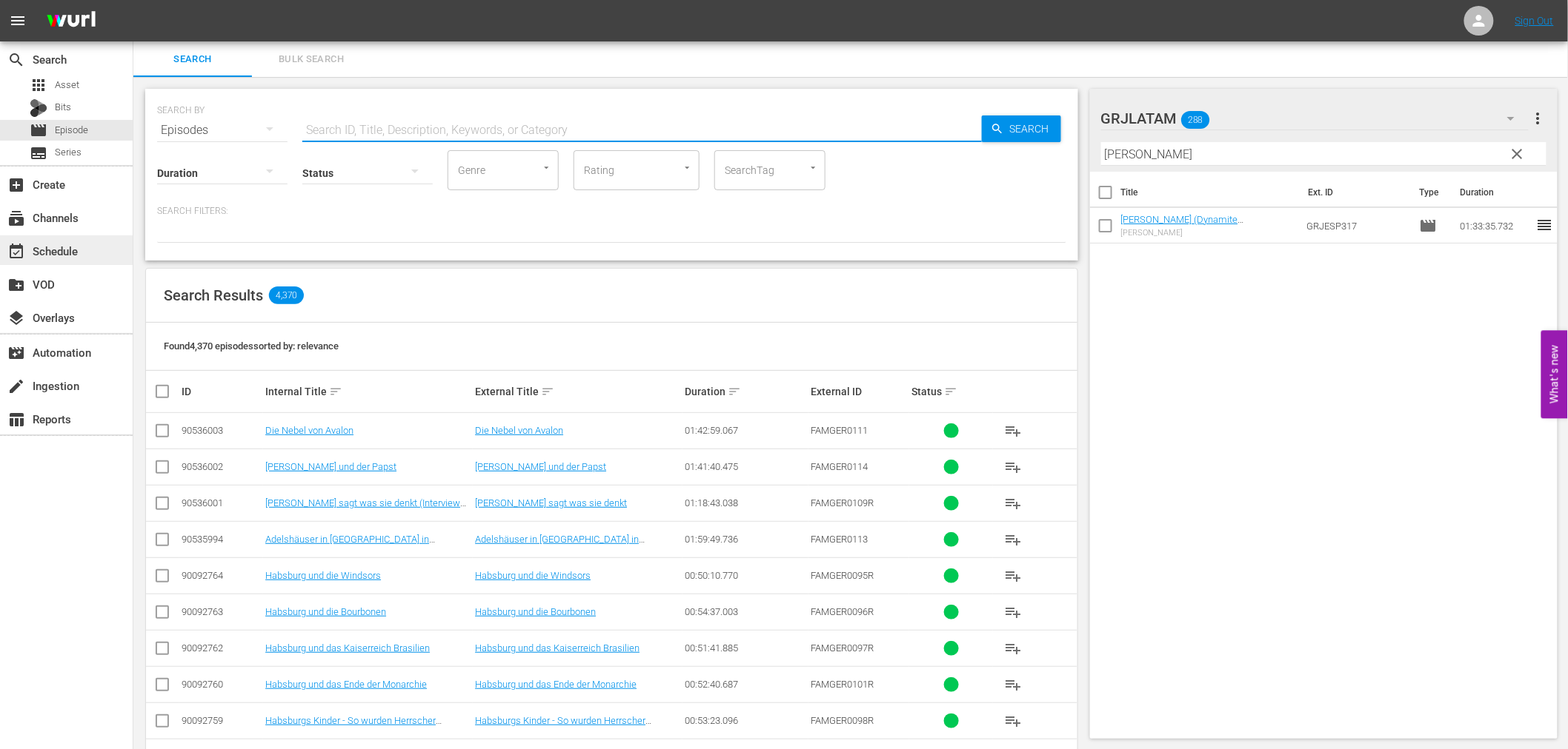
click at [88, 243] on div "event_available Schedule" at bounding box center [66, 250] width 133 height 30
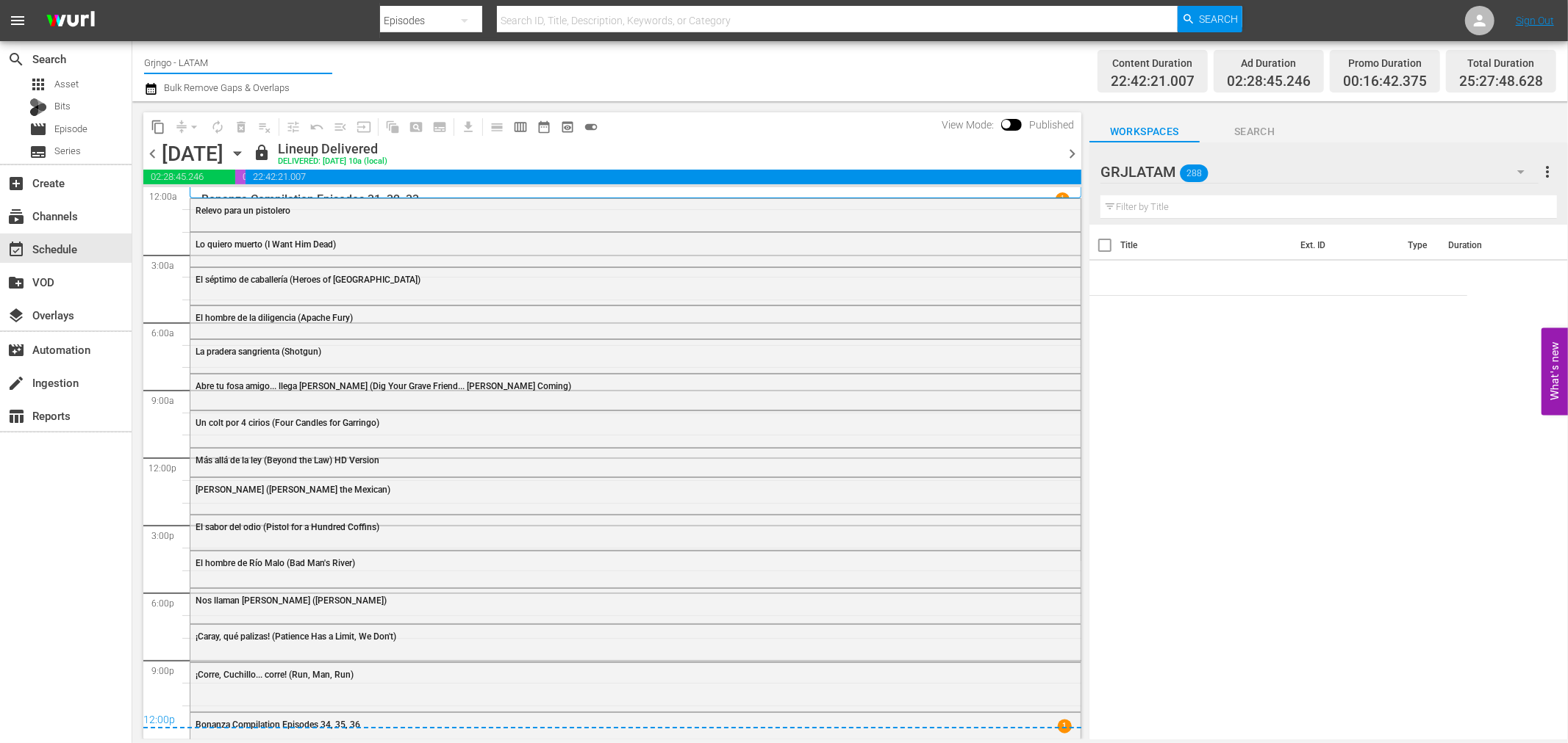
drag, startPoint x: 223, startPoint y: 63, endPoint x: 140, endPoint y: 61, distance: 83.0
click at [140, 61] on div "Channel Title Grjngo - LATAM Bulk Remove Gaps & Overlaps Content Duration 22:42…" at bounding box center [849, 71] width 1435 height 60
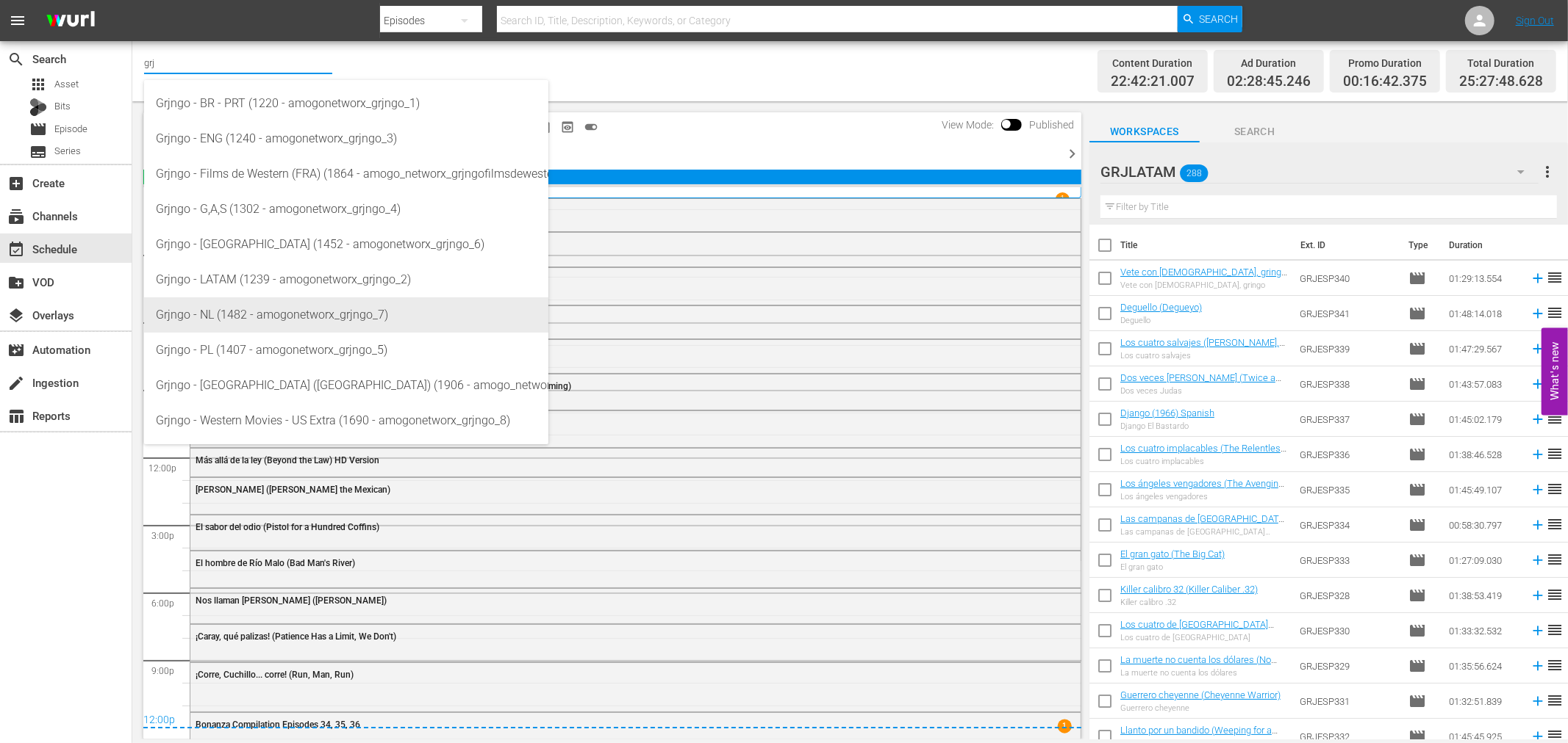
click at [335, 311] on div "Grjngo - NL (1482 - amogonetworx_grjngo_7)" at bounding box center [346, 315] width 380 height 35
type input "Grjngo - NL (1482 - amogonetworx_grjngo_7)"
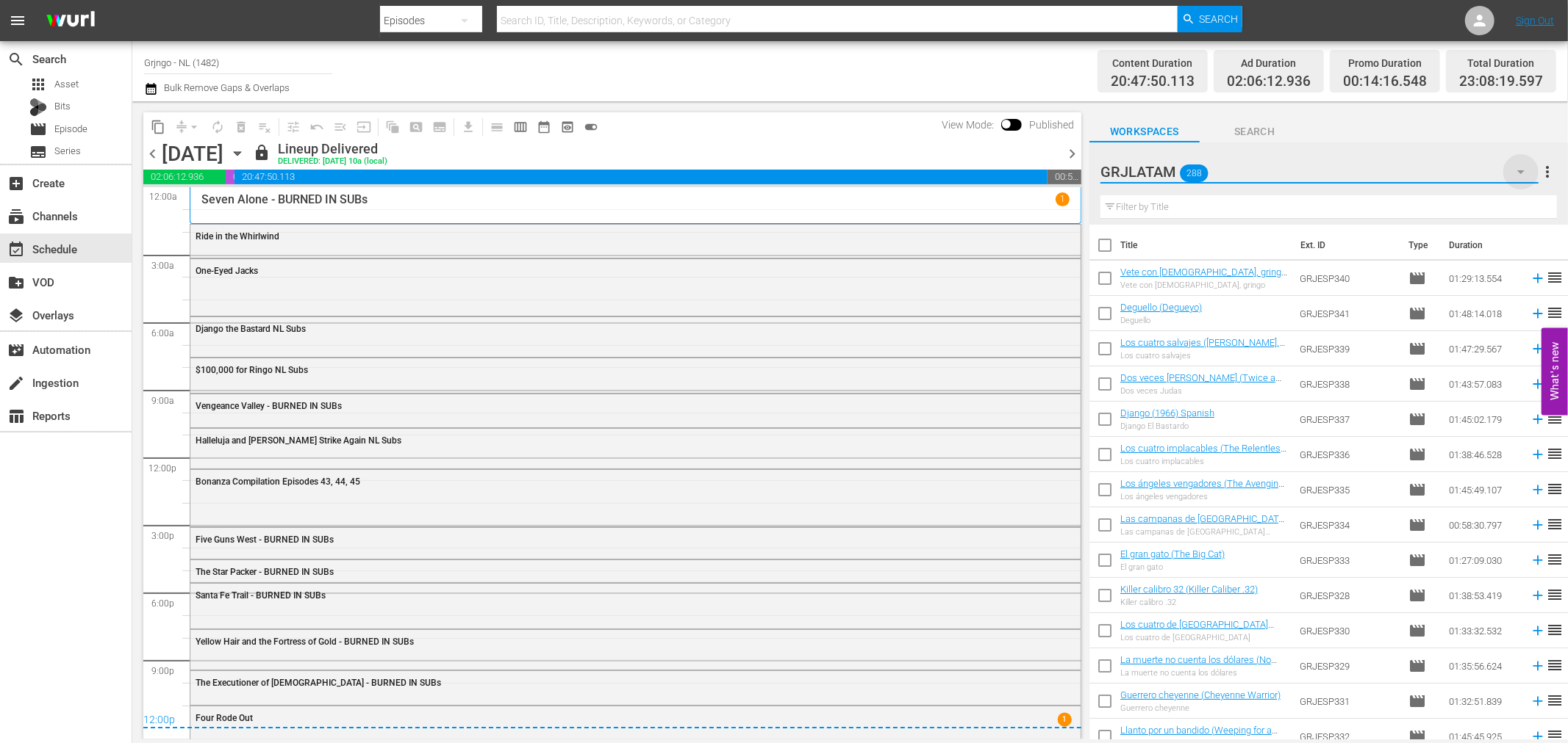
click at [1519, 170] on icon "button" at bounding box center [1520, 172] width 17 height 17
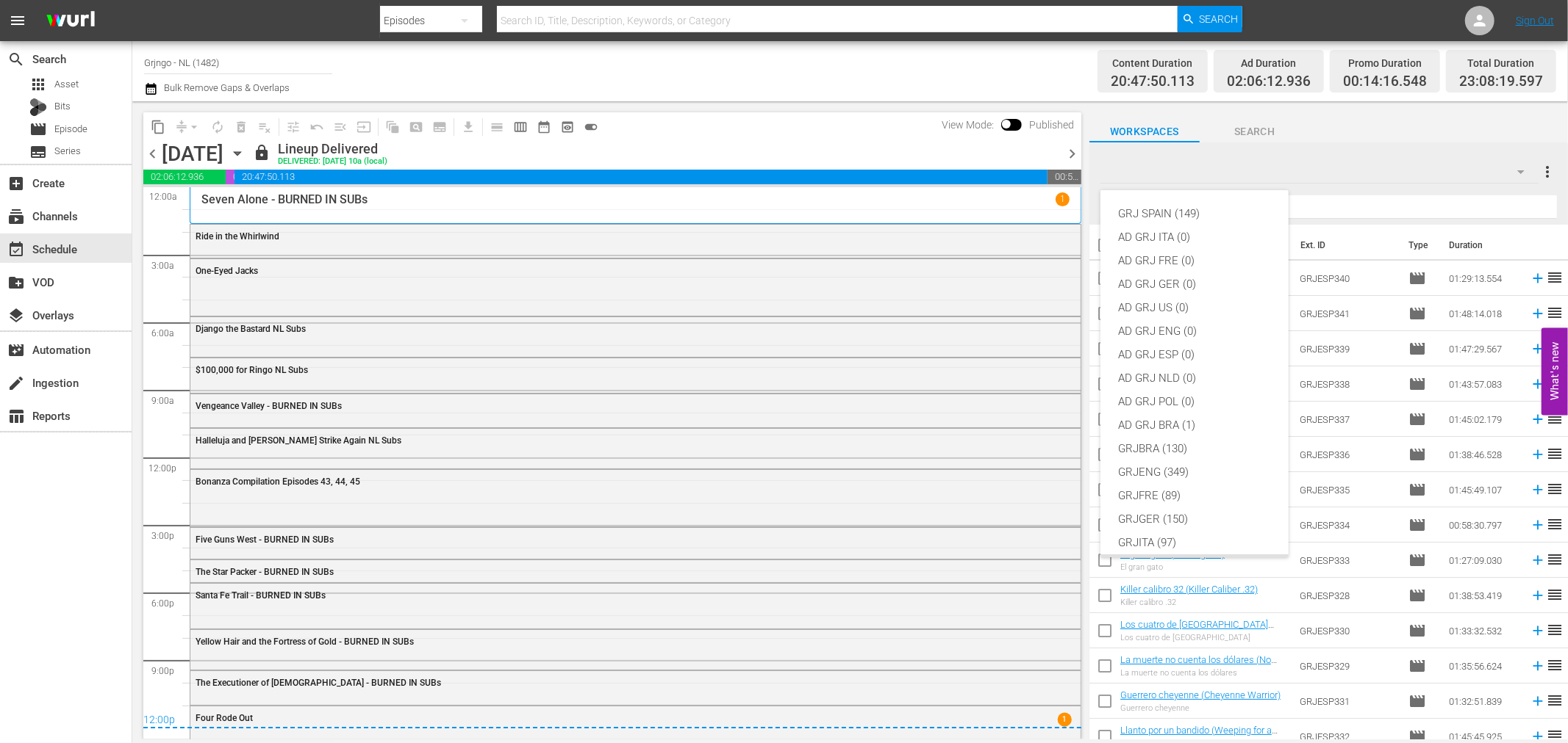
scroll to position [126, 0]
click at [1173, 463] on div "GRJNLD (124)" at bounding box center [1194, 463] width 153 height 24
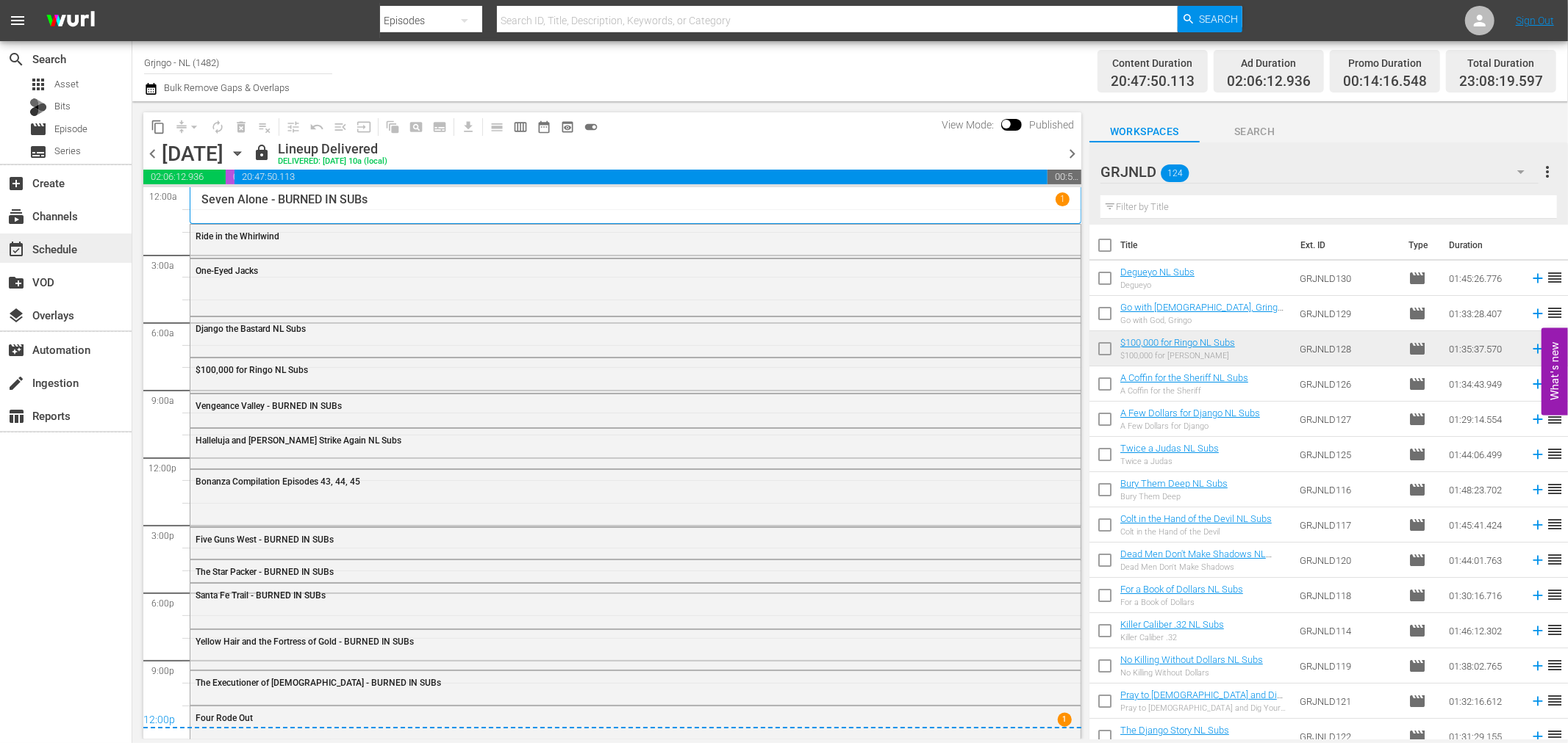
click at [44, 250] on div "event_available Schedule" at bounding box center [41, 247] width 82 height 13
drag, startPoint x: 231, startPoint y: 57, endPoint x: 138, endPoint y: 55, distance: 93.0
click at [138, 55] on div "Channel Title Grjngo - NL (1482) Bulk Remove Gaps & Overlaps Content Duration 2…" at bounding box center [849, 71] width 1435 height 60
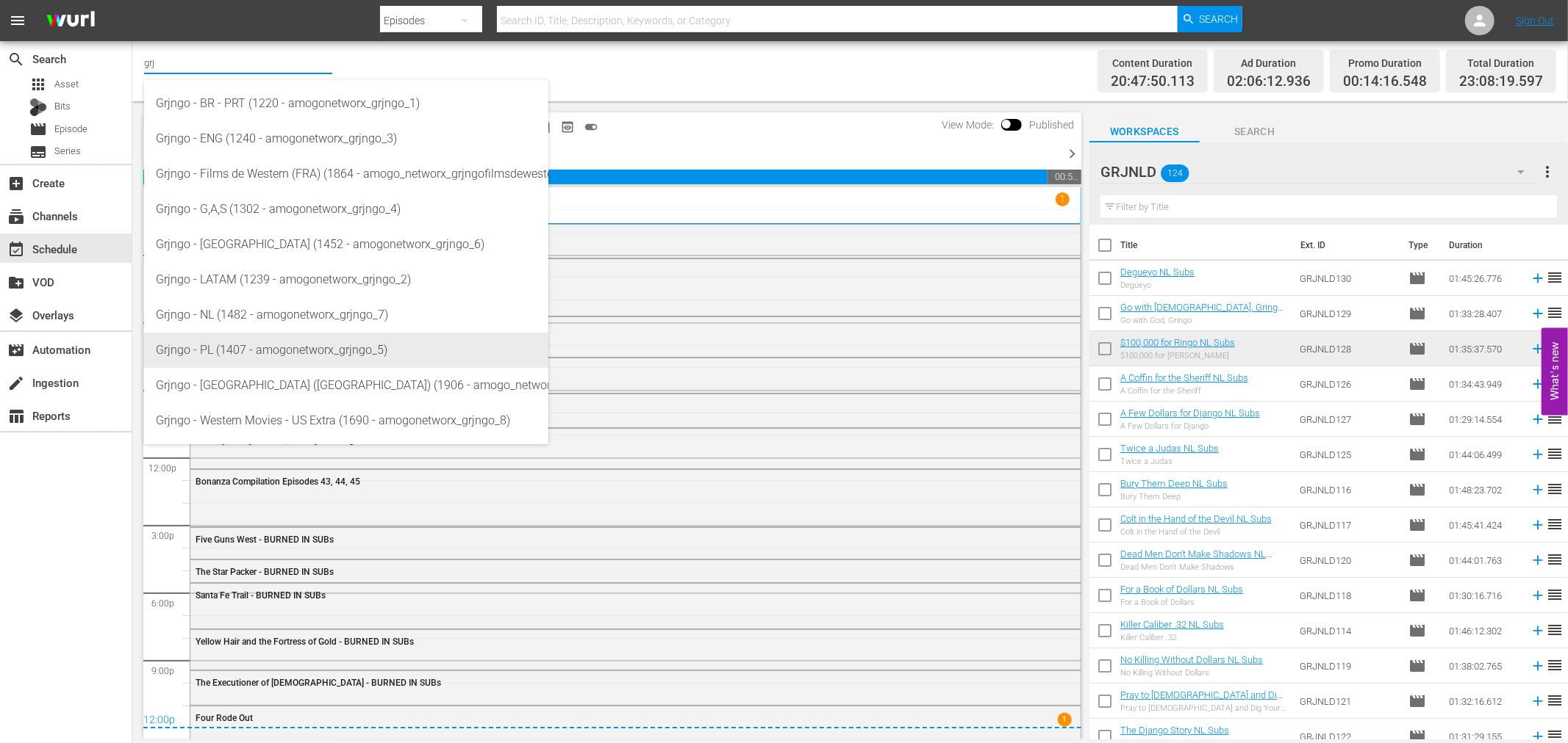
click at [268, 351] on div "Grjngo - PL (1407 - amogonetworx_grjngo_5)" at bounding box center [346, 350] width 380 height 35
type input "Grjngo - PL (1407 - amogonetworx_grjngo_5)"
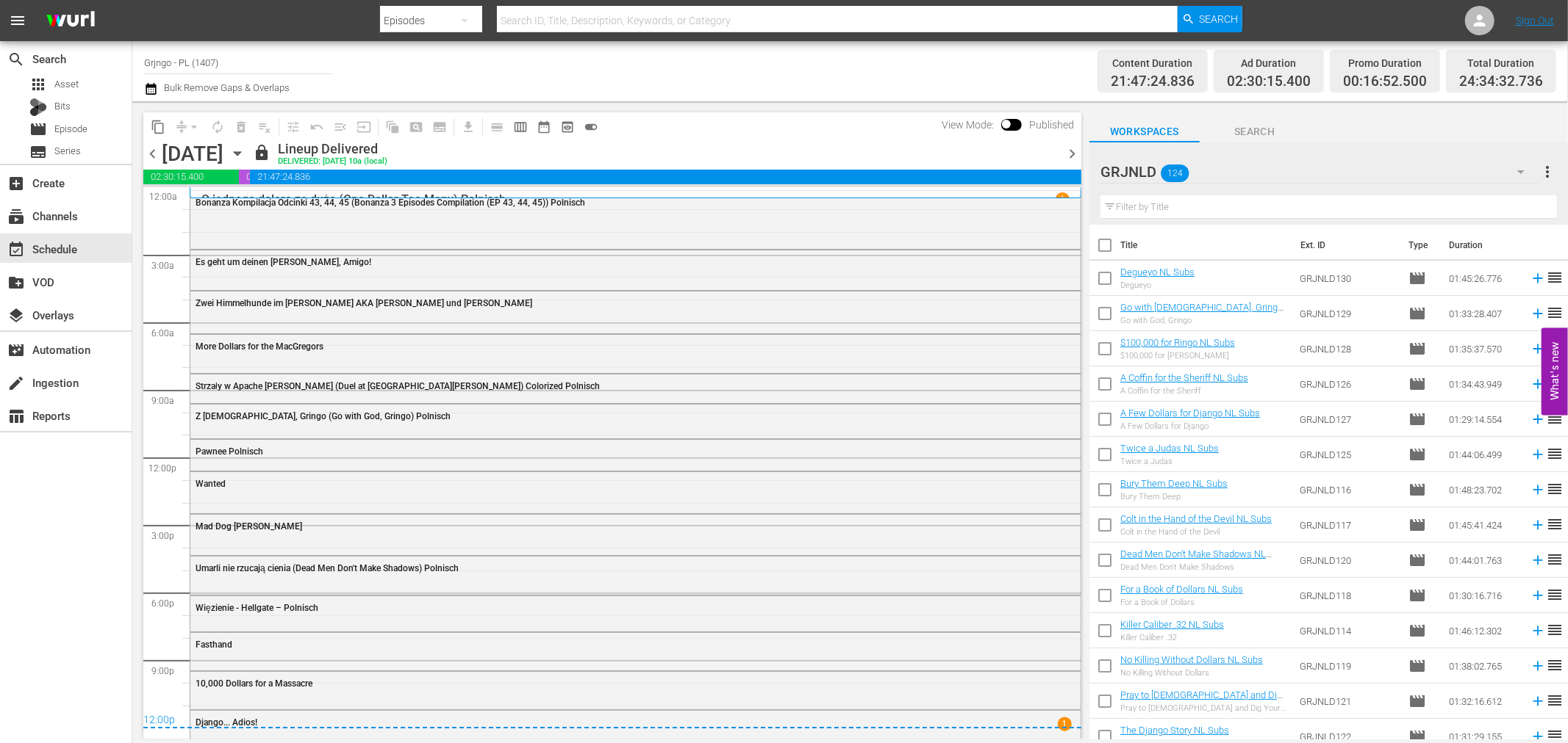
click at [1518, 167] on icon "button" at bounding box center [1520, 172] width 17 height 17
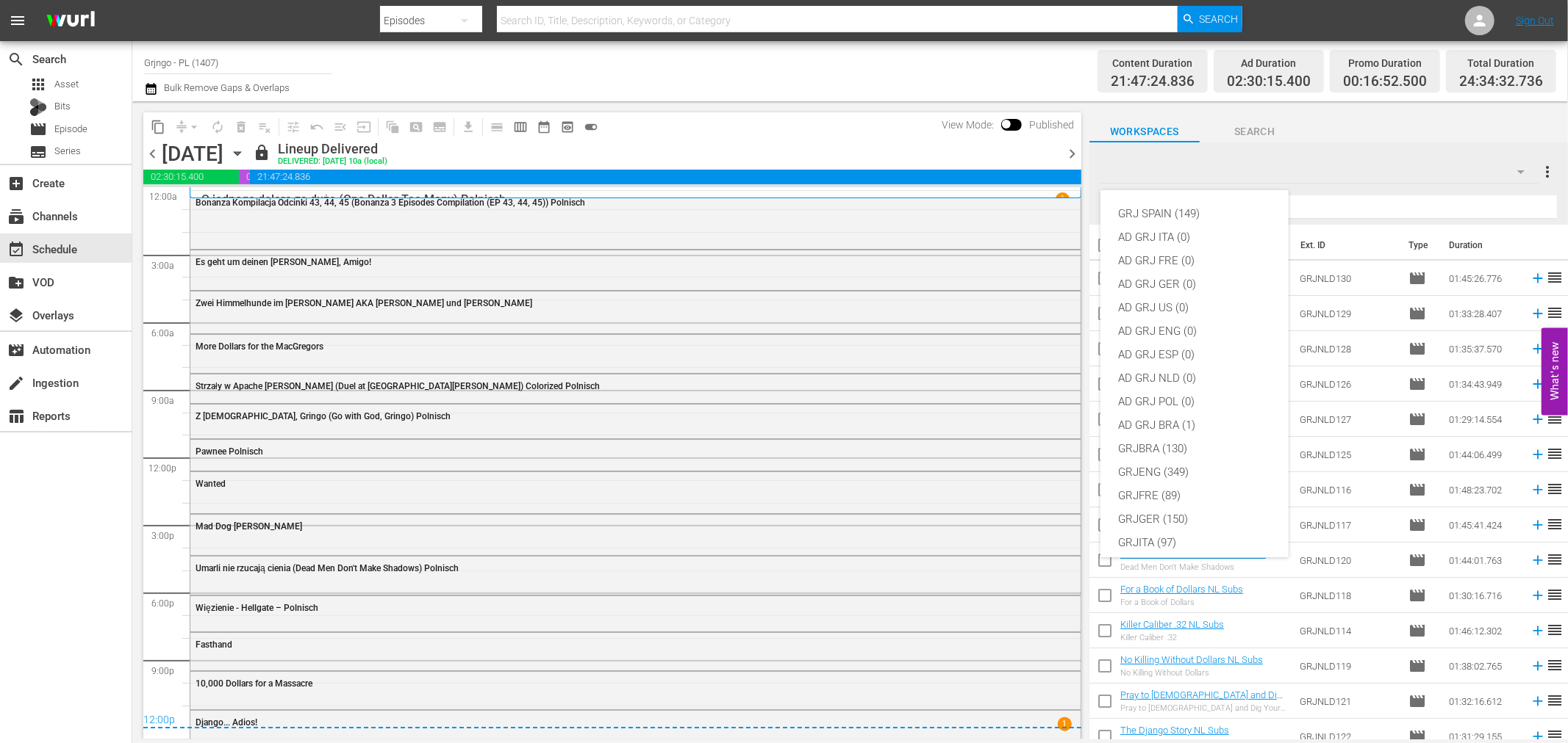
scroll to position [126, 0]
click at [1186, 478] on div "GRJPOL (221)" at bounding box center [1194, 487] width 153 height 24
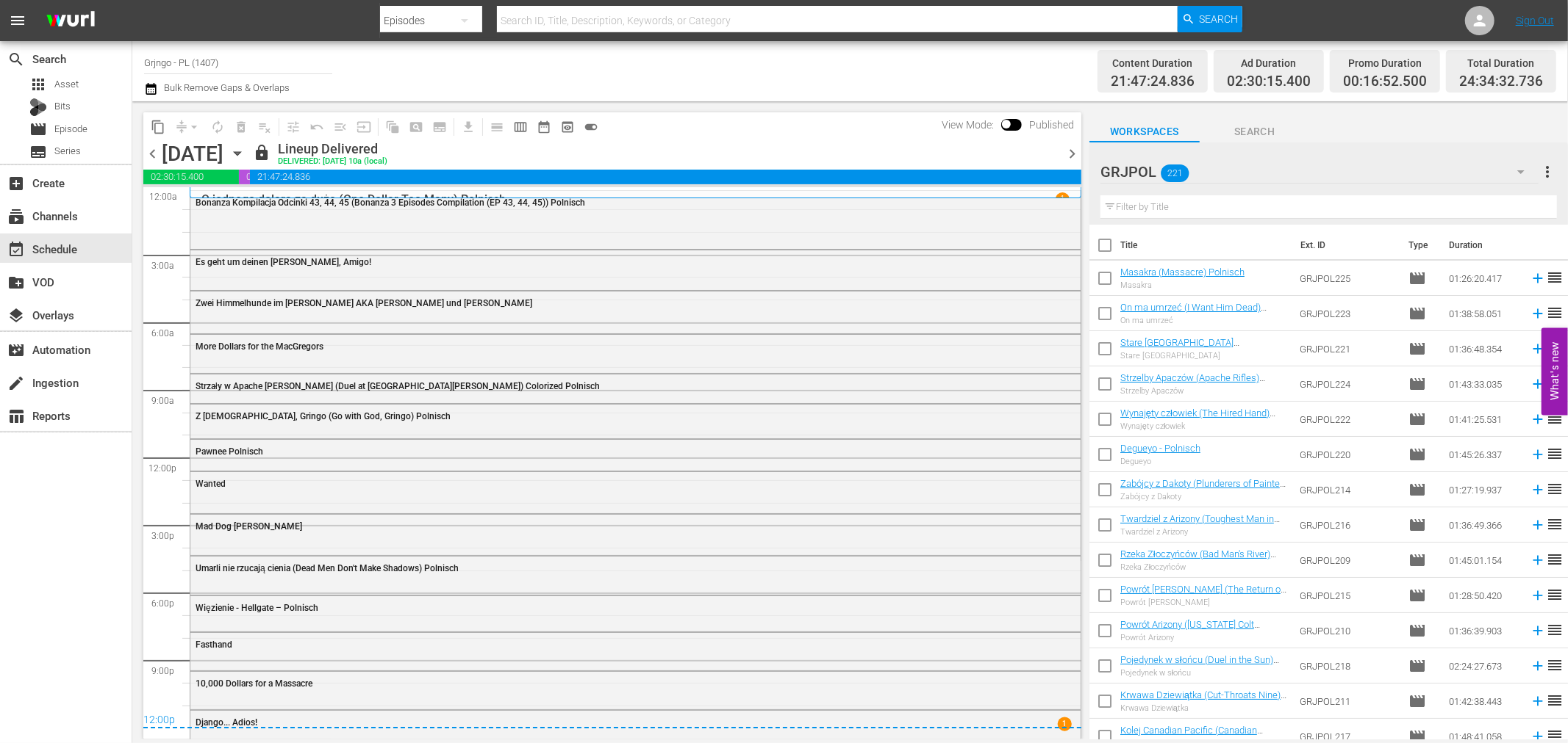
click at [1152, 211] on input "text" at bounding box center [1328, 207] width 457 height 24
paste input "Degueyo"
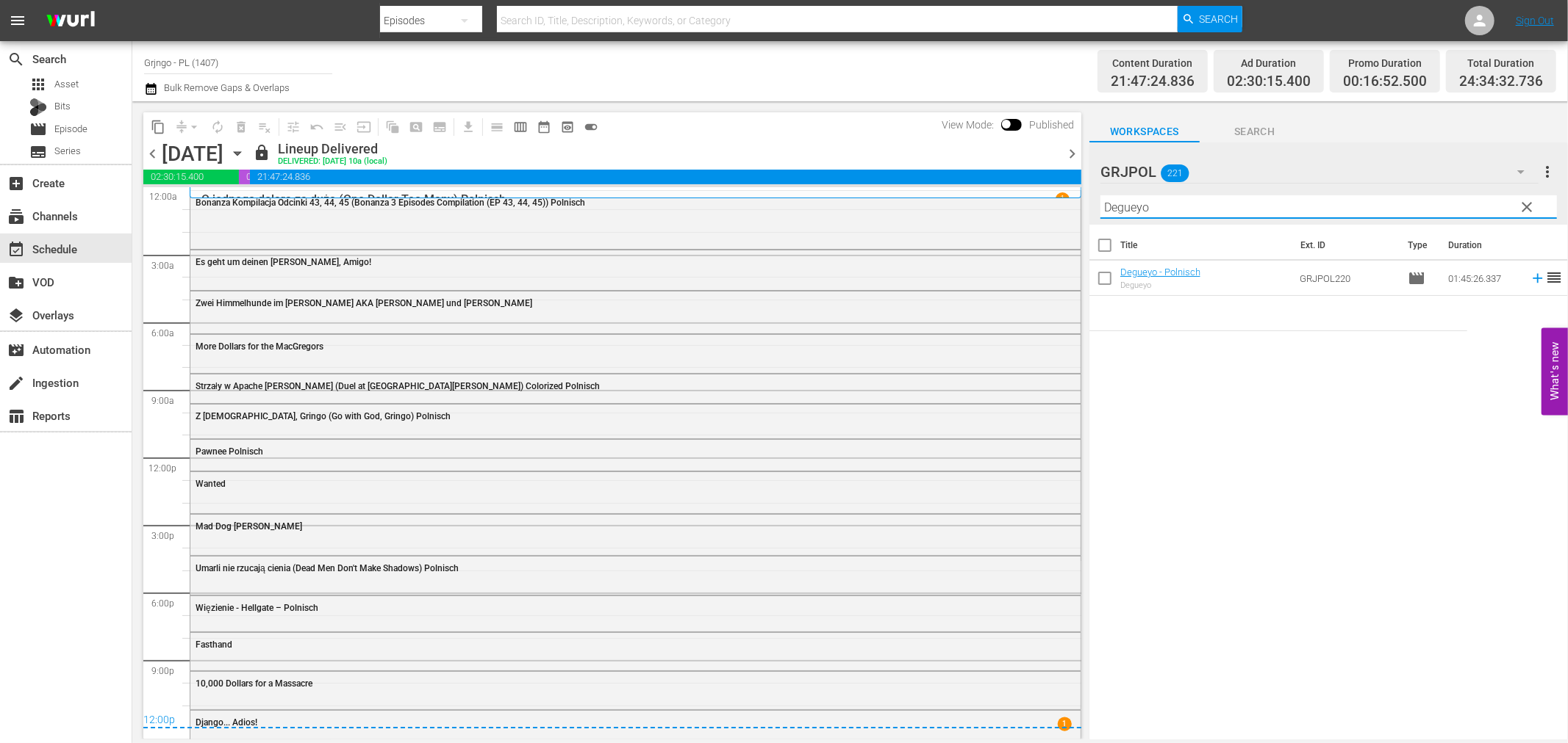
type input "Degueyo"
drag, startPoint x: 1171, startPoint y: 208, endPoint x: 1097, endPoint y: 203, distance: 74.2
click at [1097, 203] on div "GRJPOL 221 GRJPOL more_vert clear Filter by Title [PERSON_NAME]" at bounding box center [1328, 183] width 479 height 82
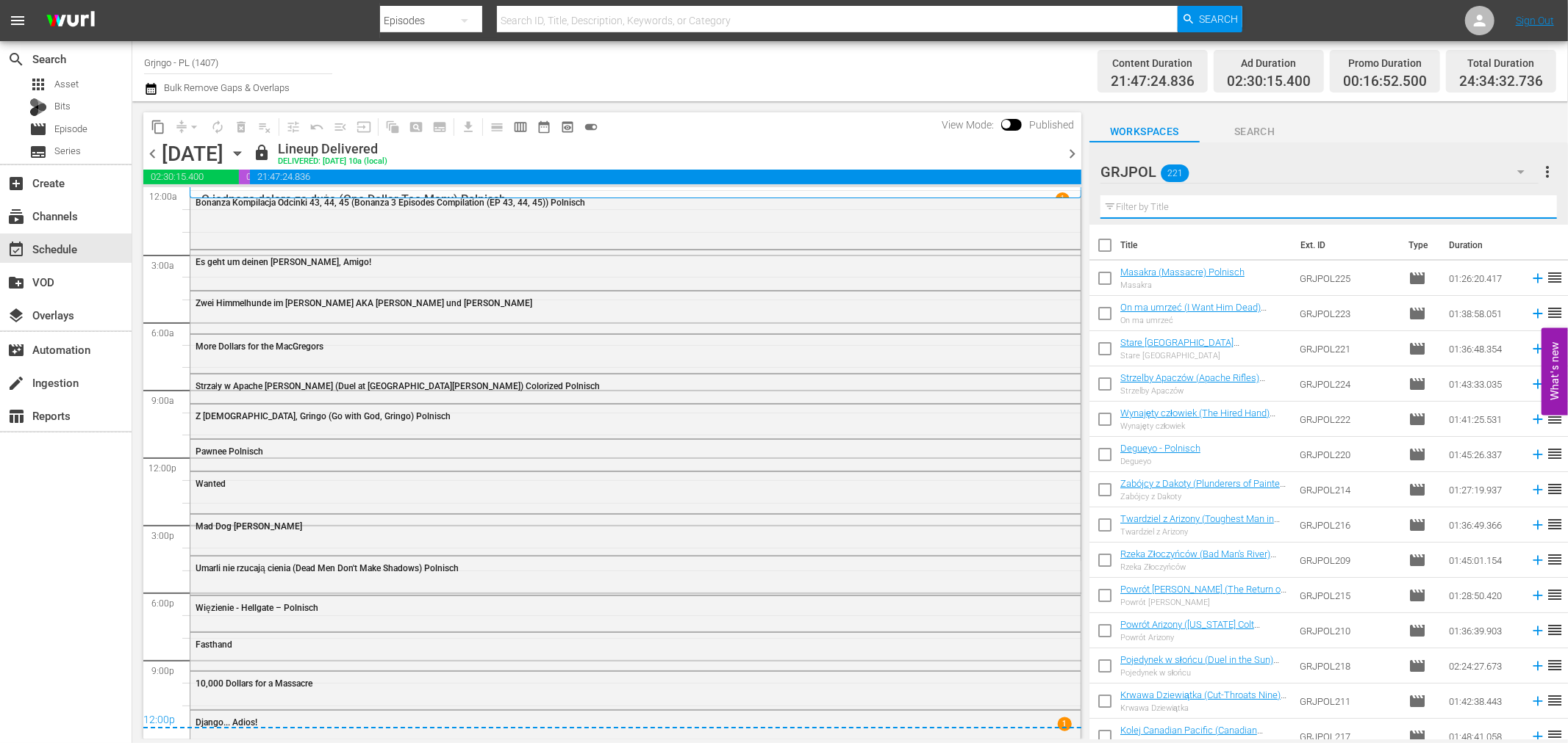
paste input "[PERSON_NAME]"
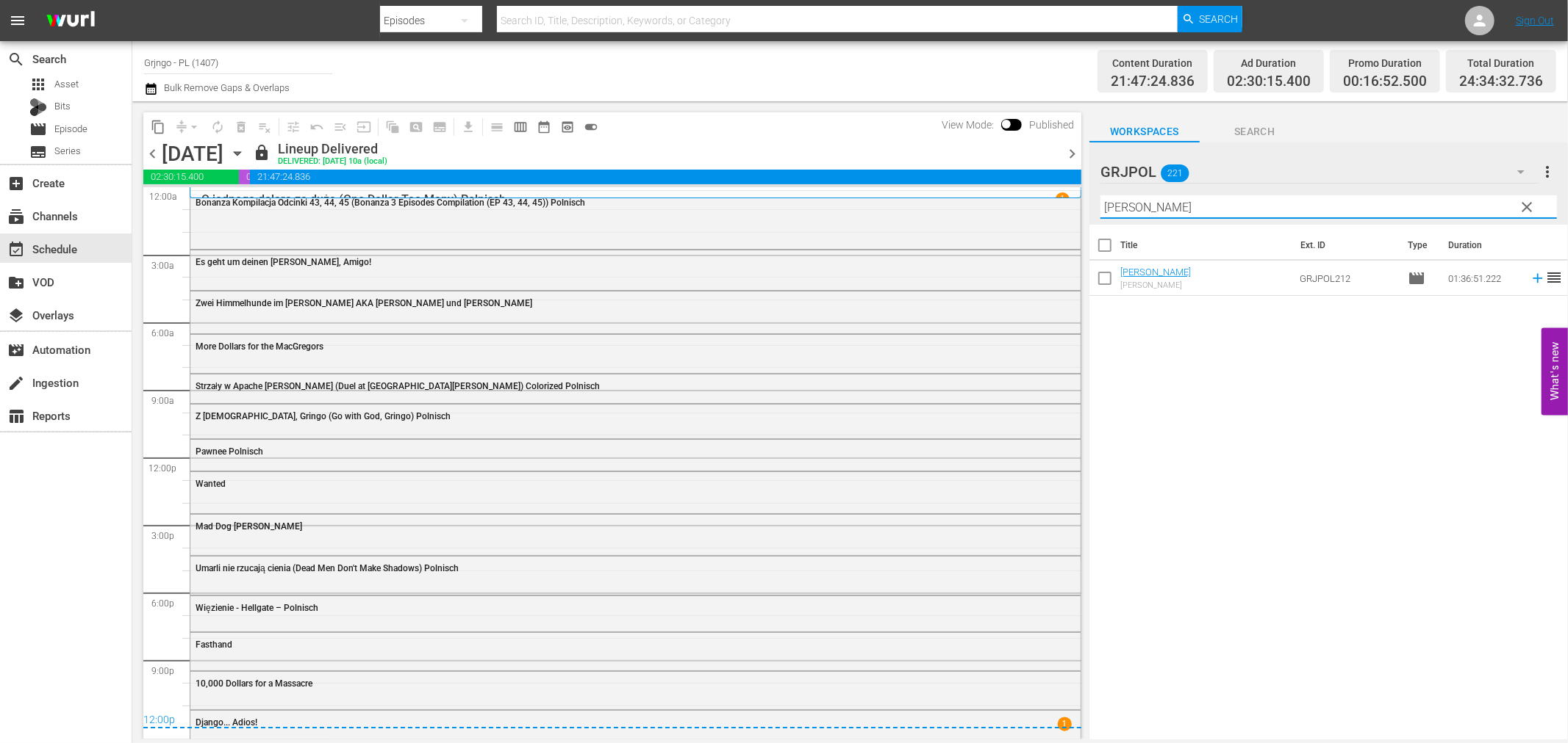
type input "[PERSON_NAME]"
